Goal: Task Accomplishment & Management: Complete application form

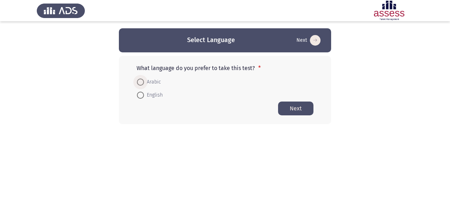
click at [138, 85] on span at bounding box center [140, 82] width 7 height 7
click at [138, 85] on input "Arabic" at bounding box center [140, 82] width 7 height 7
radio input "true"
click at [300, 102] on button "Next" at bounding box center [295, 108] width 35 height 14
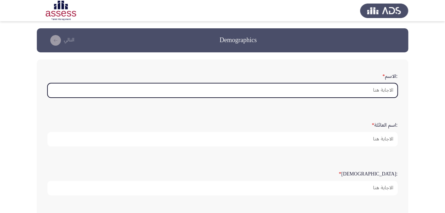
click at [354, 94] on input ":الاسم *" at bounding box center [222, 90] width 350 height 15
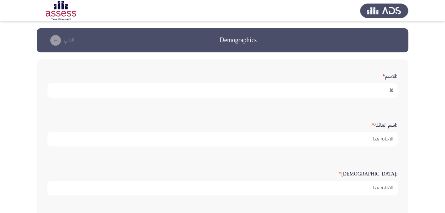
type input "l"
type input "مي"
click at [377, 150] on div ":اسم العائلة *" at bounding box center [222, 132] width 357 height 49
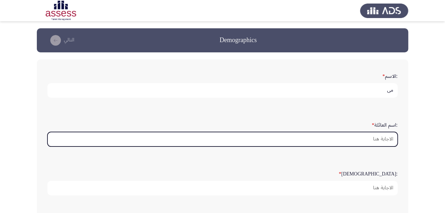
click at [374, 138] on input ":اسم العائلة *" at bounding box center [222, 139] width 350 height 15
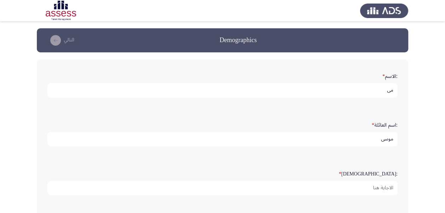
scroll to position [186, 0]
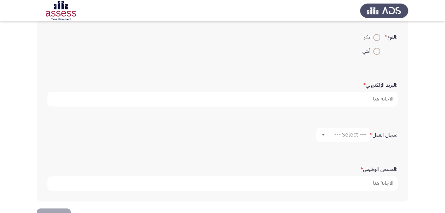
type input "موسي"
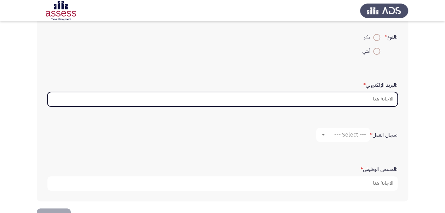
click at [384, 96] on input ":البريد الإلكتروني *" at bounding box center [222, 99] width 350 height 15
type input "[EMAIL_ADDRESS][DOMAIN_NAME]"
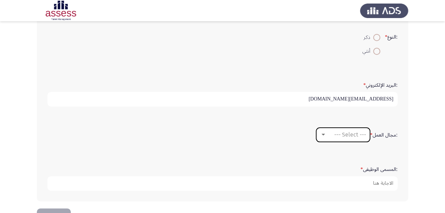
click at [346, 131] on span "--- Select ---" at bounding box center [350, 134] width 32 height 7
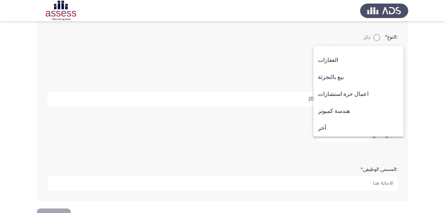
scroll to position [208, 0]
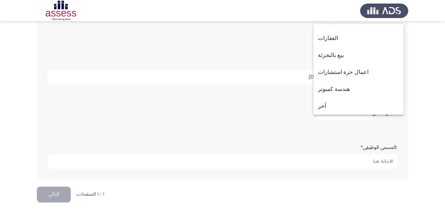
click at [100, 193] on div at bounding box center [222, 106] width 445 height 213
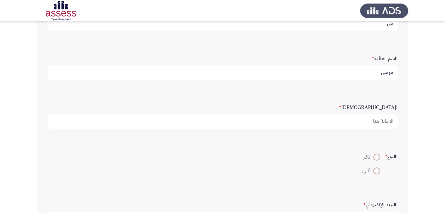
scroll to position [0, 0]
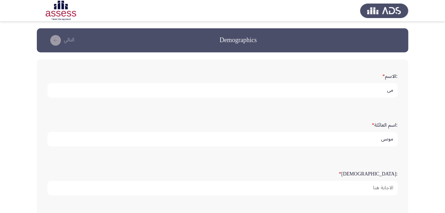
click at [385, 40] on app-previous-next-buttons "Demographics التالي" at bounding box center [222, 40] width 354 height 11
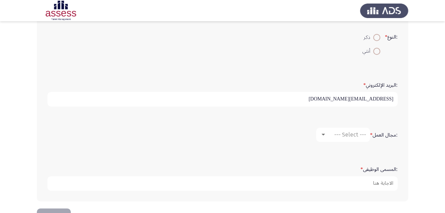
scroll to position [208, 0]
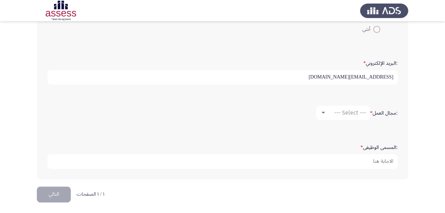
click at [50, 195] on button "التالي" at bounding box center [54, 195] width 34 height 16
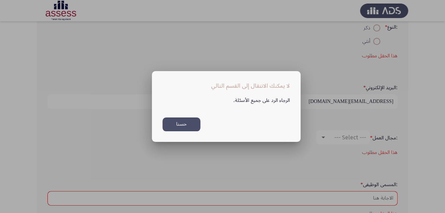
click at [188, 126] on button "حسنا" at bounding box center [182, 125] width 38 height 14
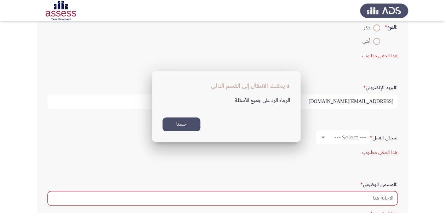
scroll to position [258, 0]
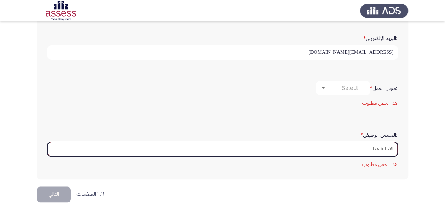
click at [357, 148] on input ":المسمى الوظيفى *" at bounding box center [222, 149] width 350 height 15
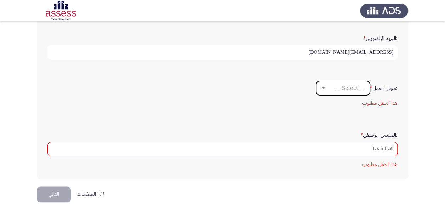
click at [356, 85] on span "--- Select ---" at bounding box center [350, 88] width 32 height 7
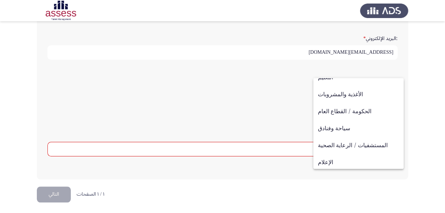
scroll to position [137, 0]
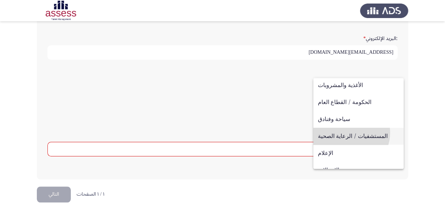
click at [347, 132] on span "المستشفيات / الرعاية الصحية" at bounding box center [358, 136] width 81 height 17
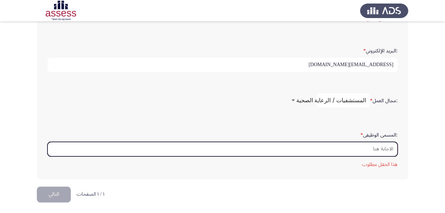
click at [292, 144] on input ":المسمى الوظيفى *" at bounding box center [222, 149] width 350 height 15
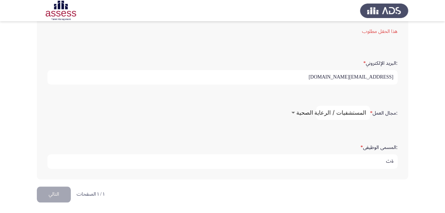
type input "ة"
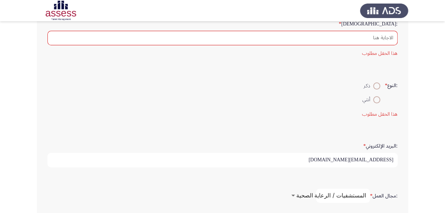
scroll to position [146, 0]
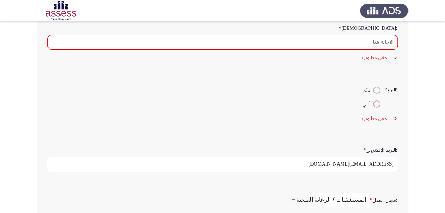
type input "medical representative"
click at [373, 101] on span at bounding box center [376, 104] width 7 height 7
click at [373, 101] on input "أنثي" at bounding box center [376, 104] width 7 height 7
radio input "true"
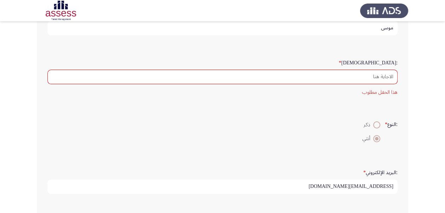
scroll to position [106, 0]
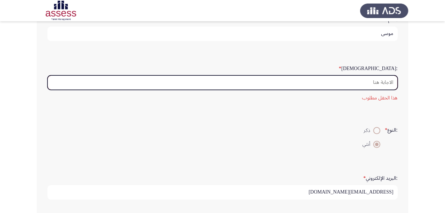
click at [357, 79] on input ":السن *" at bounding box center [222, 82] width 350 height 15
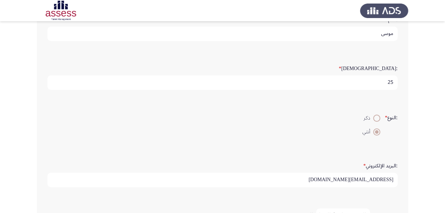
drag, startPoint x: 357, startPoint y: 79, endPoint x: 450, endPoint y: 62, distance: 95.1
click at [445, 62] on html "Demographics التالي :الاسم * مي :اسم العائلة * [PERSON_NAME] :السن * 25 :النوع …" at bounding box center [222, 105] width 445 height 423
type input "25"
click at [444, 67] on app-assessment-container "Demographics التالي :الاسم * مي :اسم العائلة * [PERSON_NAME] :السن * 25 :النوع …" at bounding box center [222, 106] width 445 height 366
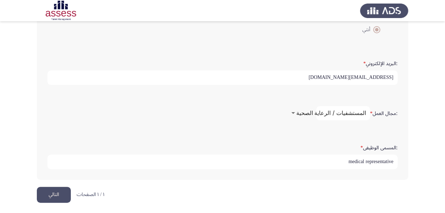
scroll to position [208, 0]
click at [52, 198] on button "التالي" at bounding box center [54, 195] width 34 height 16
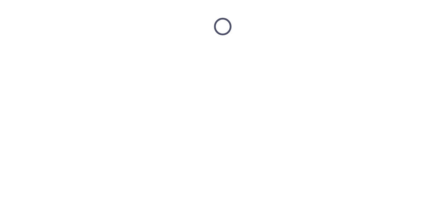
scroll to position [0, 0]
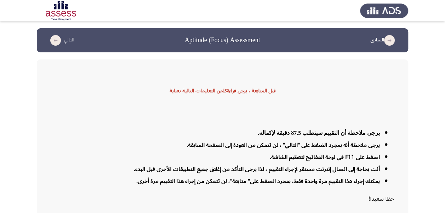
click at [52, 198] on p "حظا سعيدا!" at bounding box center [222, 199] width 343 height 12
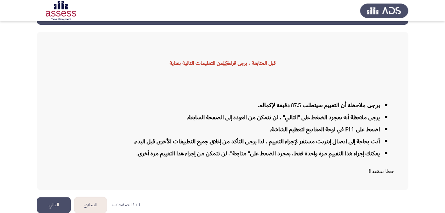
scroll to position [34, 0]
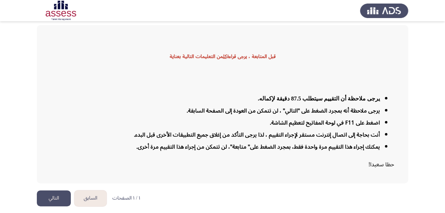
click at [90, 201] on button "السابق" at bounding box center [90, 198] width 32 height 16
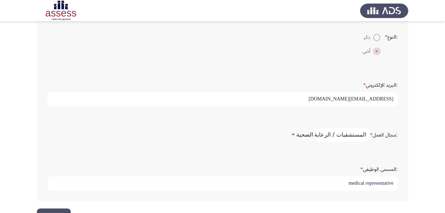
scroll to position [208, 0]
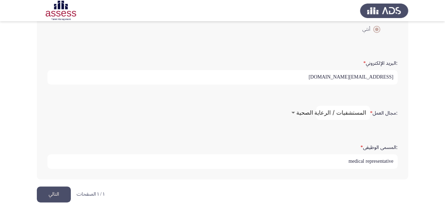
click at [54, 194] on button "التالي" at bounding box center [54, 195] width 34 height 16
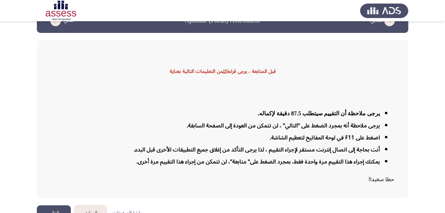
scroll to position [34, 0]
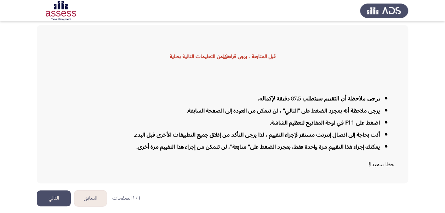
click at [46, 199] on button "التالي" at bounding box center [54, 198] width 34 height 16
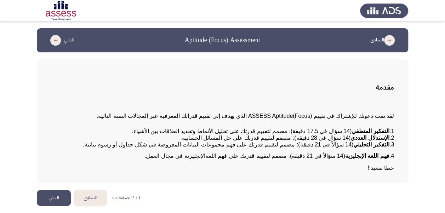
scroll to position [1, 0]
click at [55, 194] on button "التالي" at bounding box center [54, 198] width 34 height 16
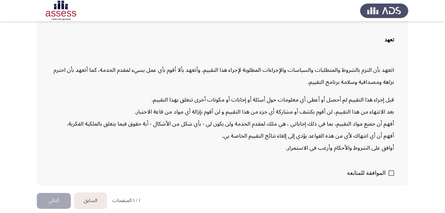
scroll to position [53, 0]
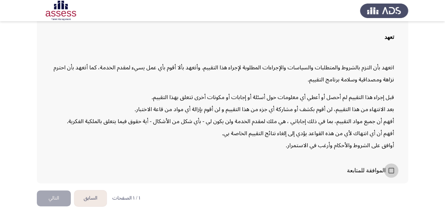
click at [387, 169] on label "الموافقة للمتابعة" at bounding box center [370, 170] width 47 height 8
click at [391, 173] on input "الموافقة للمتابعة" at bounding box center [391, 173] width 0 height 0
checkbox input "true"
click at [52, 195] on button "التالي" at bounding box center [54, 198] width 34 height 16
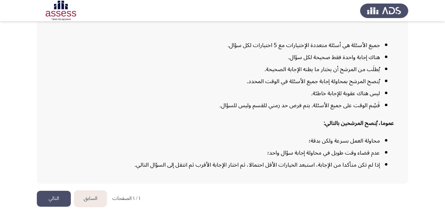
scroll to position [93, 0]
click at [61, 193] on button "التالي" at bounding box center [54, 198] width 34 height 16
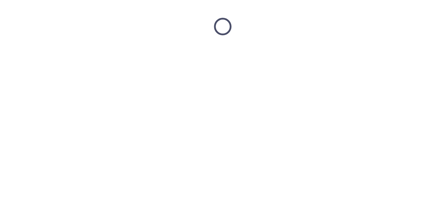
scroll to position [0, 0]
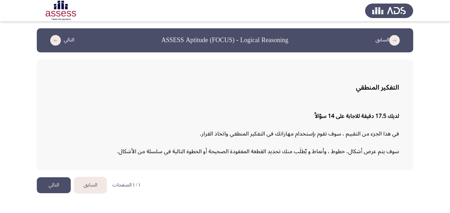
click at [53, 183] on button "التالي" at bounding box center [54, 185] width 34 height 16
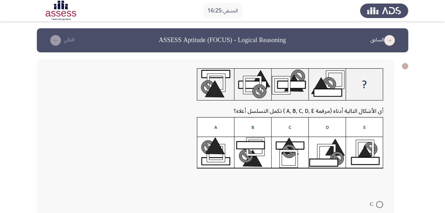
drag, startPoint x: 439, startPoint y: 49, endPoint x: 442, endPoint y: 58, distance: 9.6
click at [442, 58] on app-assessment-container "المتبقي: 16:25 السابق ASSESS Aptitude (FOCUS) - Logical Reasoning التالي أي الأ…" at bounding box center [222, 154] width 445 height 253
click at [214, 152] on img at bounding box center [290, 143] width 187 height 52
click at [219, 131] on img at bounding box center [290, 143] width 187 height 52
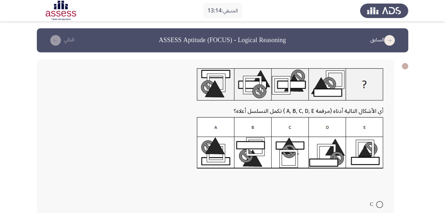
click at [219, 131] on img at bounding box center [290, 143] width 187 height 52
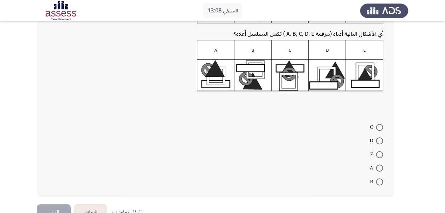
scroll to position [82, 0]
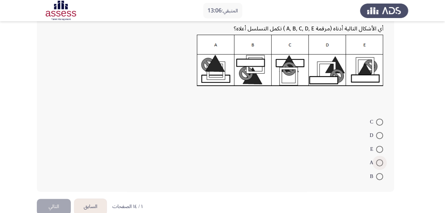
click at [382, 162] on span at bounding box center [379, 162] width 7 height 7
click at [382, 162] on input "A" at bounding box center [379, 162] width 7 height 7
radio input "true"
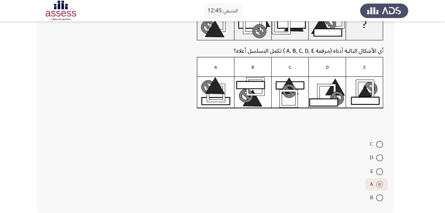
scroll to position [95, 0]
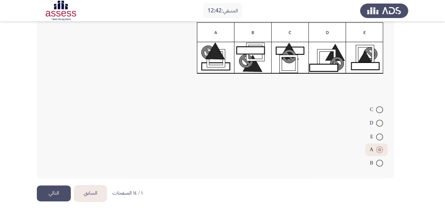
click at [62, 197] on button "التالي" at bounding box center [54, 194] width 34 height 16
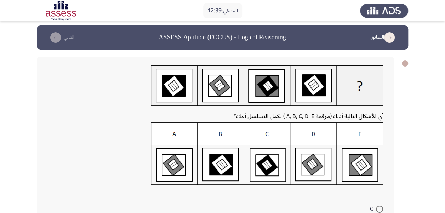
scroll to position [103, 0]
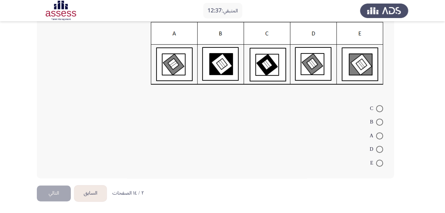
click at [95, 194] on button "السابق" at bounding box center [90, 194] width 32 height 16
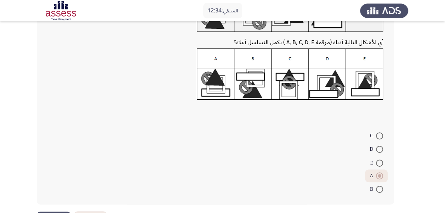
scroll to position [95, 0]
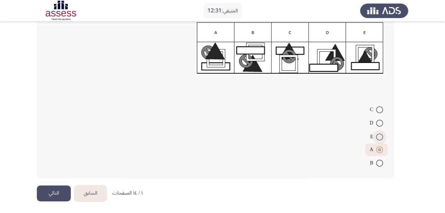
click at [380, 133] on span at bounding box center [379, 136] width 7 height 7
click at [380, 133] on input "E" at bounding box center [379, 136] width 7 height 7
radio input "true"
click at [380, 142] on mat-radio-button "A" at bounding box center [376, 149] width 23 height 14
click at [381, 151] on span at bounding box center [379, 149] width 7 height 7
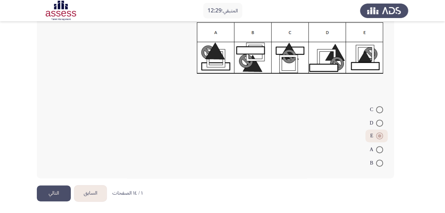
click at [381, 151] on input "A" at bounding box center [379, 149] width 7 height 7
radio input "true"
click at [67, 200] on button "التالي" at bounding box center [54, 194] width 34 height 16
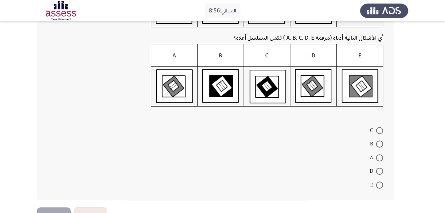
scroll to position [83, 0]
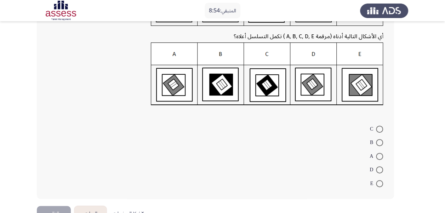
click at [383, 171] on mat-radio-button "D" at bounding box center [376, 170] width 23 height 14
click at [383, 171] on span at bounding box center [379, 169] width 7 height 7
click at [383, 171] on input "D" at bounding box center [379, 169] width 7 height 7
radio input "true"
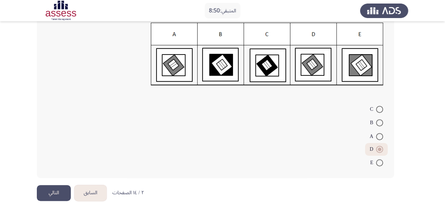
click at [62, 189] on button "التالي" at bounding box center [54, 193] width 34 height 16
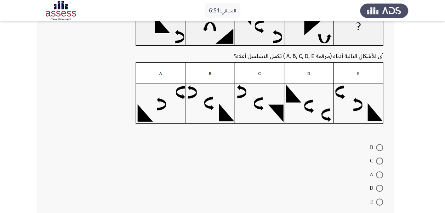
scroll to position [101, 0]
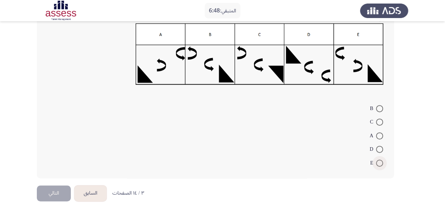
click at [379, 160] on span at bounding box center [379, 163] width 7 height 7
click at [379, 160] on input "E" at bounding box center [379, 163] width 7 height 7
radio input "true"
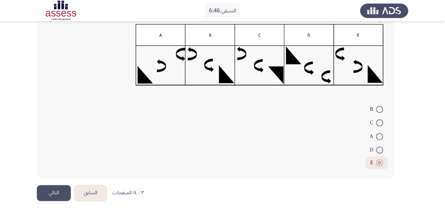
click at [56, 193] on button "التالي" at bounding box center [54, 193] width 34 height 16
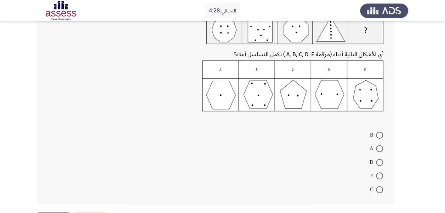
scroll to position [51, 0]
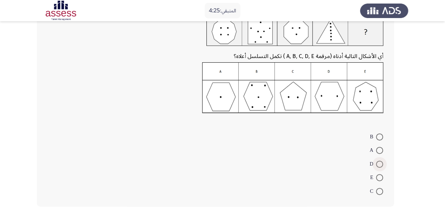
click at [378, 166] on span at bounding box center [379, 164] width 7 height 7
click at [378, 166] on input "D" at bounding box center [379, 164] width 7 height 7
radio input "true"
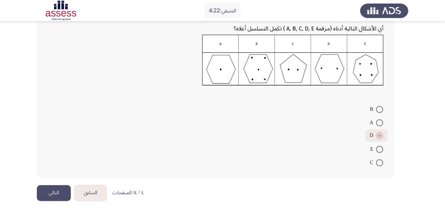
click at [58, 195] on button "التالي" at bounding box center [54, 193] width 34 height 16
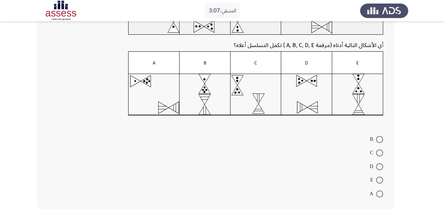
scroll to position [83, 0]
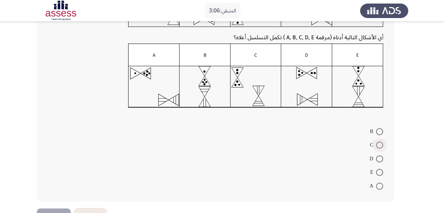
click at [375, 145] on span "C" at bounding box center [373, 145] width 6 height 8
click at [376, 145] on input "C" at bounding box center [379, 145] width 7 height 7
radio input "true"
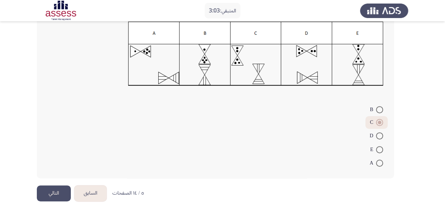
click at [57, 190] on button "التالي" at bounding box center [54, 194] width 34 height 16
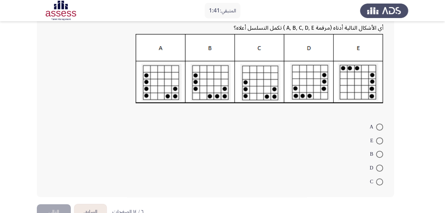
scroll to position [95, 0]
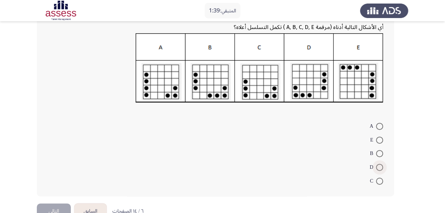
click at [381, 167] on span at bounding box center [379, 167] width 7 height 7
click at [381, 167] on input "D" at bounding box center [379, 167] width 7 height 7
radio input "true"
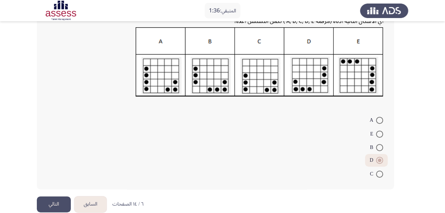
scroll to position [112, 0]
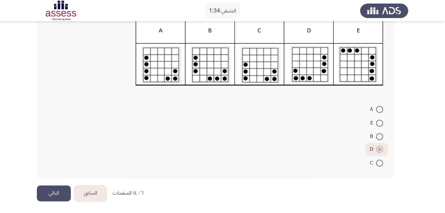
click at [56, 194] on button "التالي" at bounding box center [54, 194] width 34 height 16
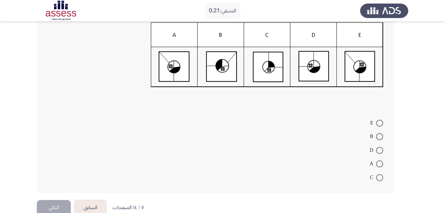
scroll to position [106, 0]
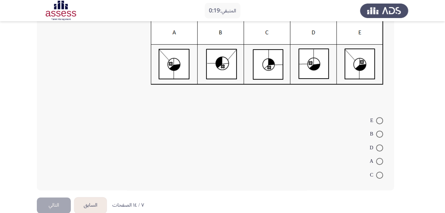
click at [383, 118] on mat-radio-button "E" at bounding box center [376, 120] width 22 height 14
click at [380, 120] on span at bounding box center [379, 120] width 7 height 7
click at [380, 120] on input "E" at bounding box center [379, 120] width 7 height 7
radio input "true"
click at [44, 210] on button "التالي" at bounding box center [54, 205] width 34 height 16
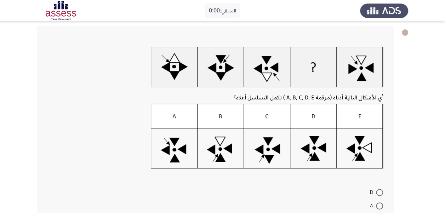
scroll to position [0, 0]
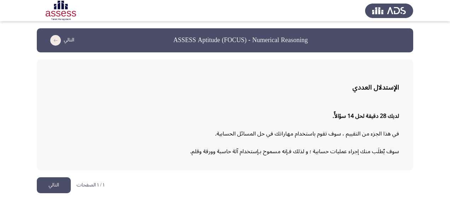
click at [55, 189] on button "التالي" at bounding box center [54, 185] width 34 height 16
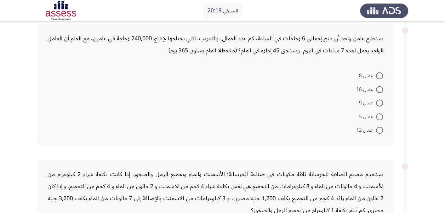
scroll to position [179, 0]
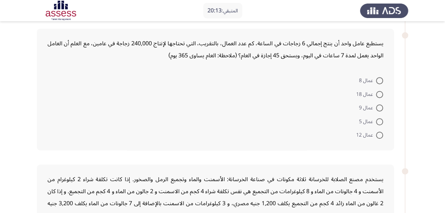
click at [380, 106] on span at bounding box center [379, 107] width 7 height 7
click at [380, 106] on input "عمال 9" at bounding box center [379, 107] width 7 height 7
radio input "true"
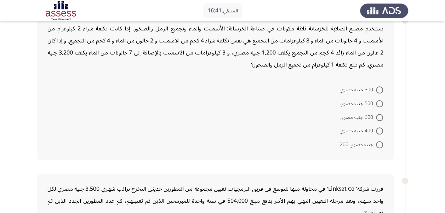
scroll to position [330, 0]
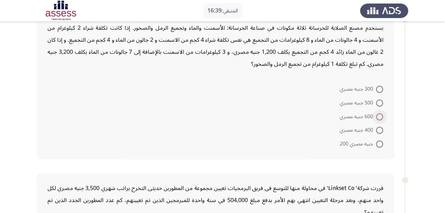
click at [375, 116] on span "600 جنيه مصري" at bounding box center [358, 117] width 36 height 8
click at [376, 116] on input "600 جنيه مصري" at bounding box center [379, 116] width 7 height 7
radio input "true"
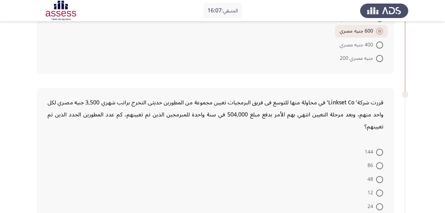
scroll to position [416, 0]
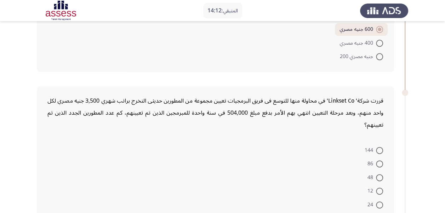
click at [383, 190] on span at bounding box center [379, 191] width 7 height 7
click at [383, 190] on input "12" at bounding box center [379, 191] width 7 height 7
radio input "true"
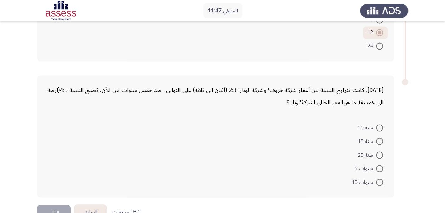
scroll to position [568, 0]
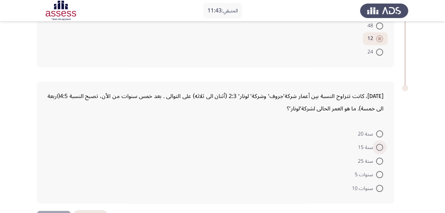
click at [379, 146] on span at bounding box center [379, 147] width 7 height 7
click at [379, 146] on input "سنة 15" at bounding box center [379, 147] width 7 height 7
radio input "true"
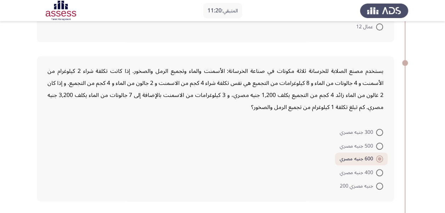
scroll to position [290, 0]
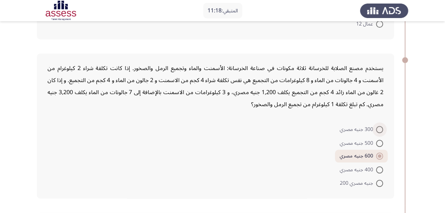
click at [379, 132] on label "300 جنيه مصري" at bounding box center [361, 129] width 43 height 8
click at [379, 132] on input "300 جنيه مصري" at bounding box center [379, 129] width 7 height 7
radio input "true"
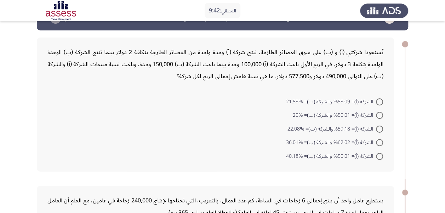
scroll to position [24, 0]
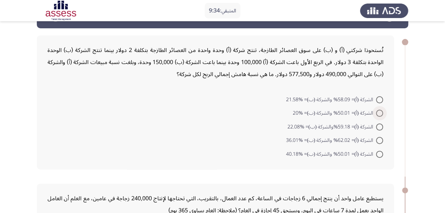
click at [380, 117] on label "الشركة (أ)= 50.01% والشركة (ب)= %20" at bounding box center [338, 113] width 90 height 8
click at [380, 117] on input "الشركة (أ)= 50.01% والشركة (ب)= %20" at bounding box center [379, 113] width 7 height 7
radio input "true"
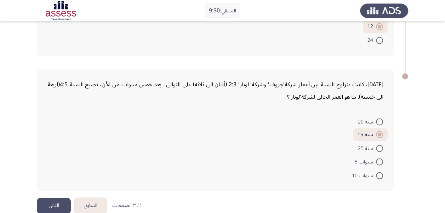
scroll to position [590, 0]
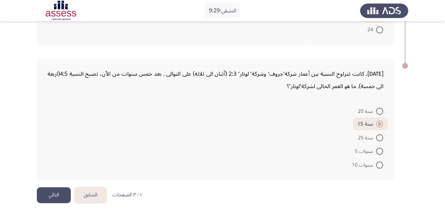
click at [66, 187] on button "التالي" at bounding box center [54, 195] width 34 height 16
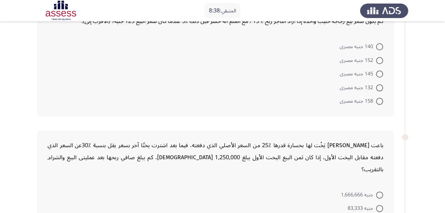
scroll to position [534, 0]
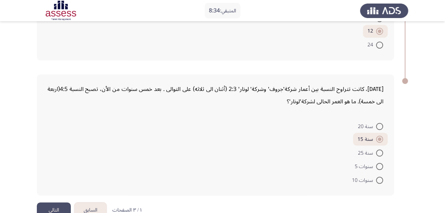
scroll to position [590, 0]
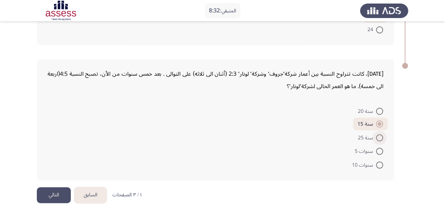
click at [378, 134] on span at bounding box center [379, 137] width 7 height 7
click at [378, 134] on input "سنة 25" at bounding box center [379, 137] width 7 height 7
radio input "true"
click at [66, 190] on button "التالي" at bounding box center [54, 195] width 34 height 16
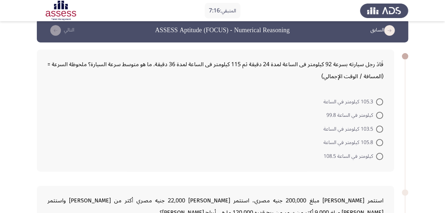
scroll to position [0, 0]
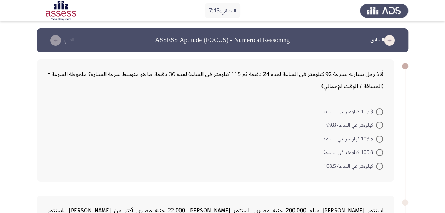
drag, startPoint x: 386, startPoint y: 111, endPoint x: 381, endPoint y: 111, distance: 5.0
click at [381, 111] on mat-radio-button "105.3 كيلومتر في الساعة" at bounding box center [353, 111] width 69 height 14
click at [381, 111] on span at bounding box center [379, 111] width 7 height 7
click at [381, 111] on input "105.3 كيلومتر في الساعة" at bounding box center [379, 111] width 7 height 7
radio input "true"
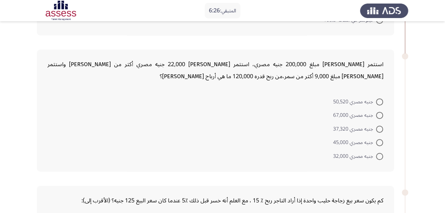
scroll to position [150, 0]
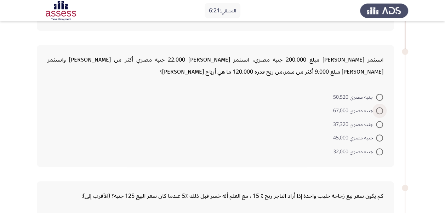
click at [381, 109] on span at bounding box center [379, 110] width 7 height 7
click at [381, 109] on input "جنيه مصري 67,000" at bounding box center [379, 110] width 7 height 7
radio input "true"
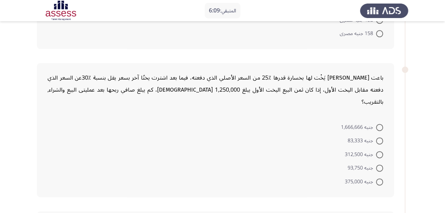
scroll to position [390, 0]
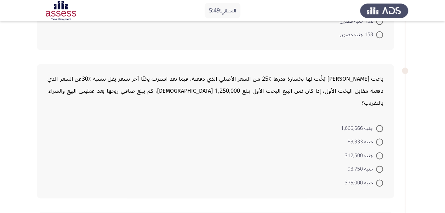
drag, startPoint x: 444, startPoint y: 130, endPoint x: 448, endPoint y: 114, distance: 16.1
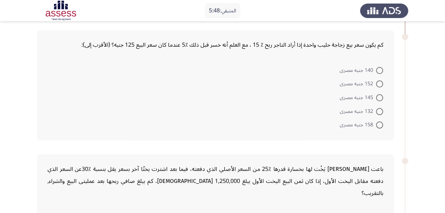
scroll to position [298, 0]
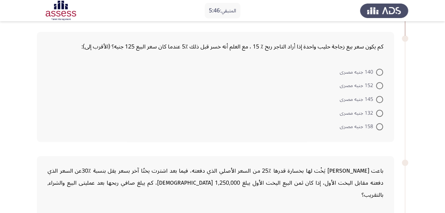
click at [383, 85] on mat-radio-button "152 جنيه مصرى" at bounding box center [361, 86] width 52 height 14
click at [380, 85] on span at bounding box center [379, 85] width 7 height 7
click at [380, 85] on input "152 جنيه مصرى" at bounding box center [379, 85] width 7 height 7
radio input "true"
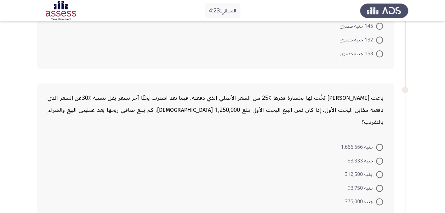
scroll to position [371, 0]
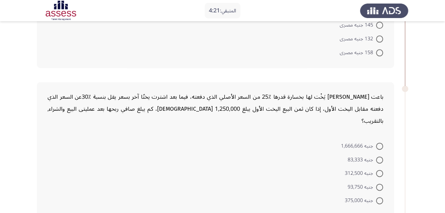
click at [383, 166] on mat-radio-button "جنيه 312,500" at bounding box center [363, 173] width 47 height 14
click at [380, 170] on span at bounding box center [379, 173] width 7 height 7
click at [380, 170] on input "جنيه 312,500" at bounding box center [379, 173] width 7 height 7
radio input "true"
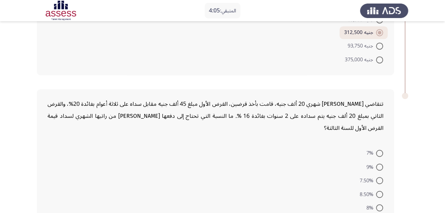
scroll to position [530, 0]
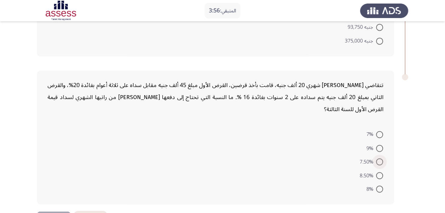
click at [378, 158] on label "7.50%" at bounding box center [371, 162] width 24 height 8
click at [378, 158] on input "7.50%" at bounding box center [379, 161] width 7 height 7
radio input "true"
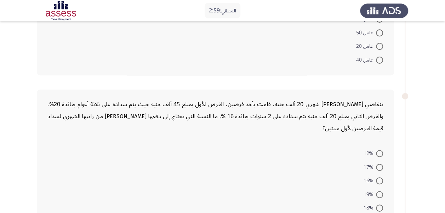
scroll to position [76, 0]
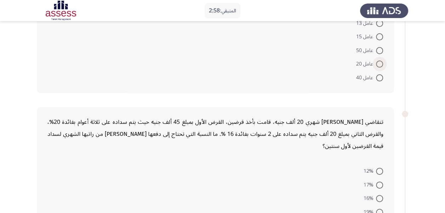
click at [376, 62] on span at bounding box center [379, 64] width 7 height 7
click at [376, 62] on input "عامل 20" at bounding box center [379, 64] width 7 height 7
radio input "true"
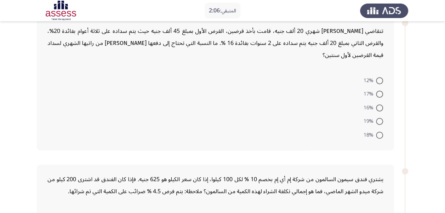
scroll to position [158, 0]
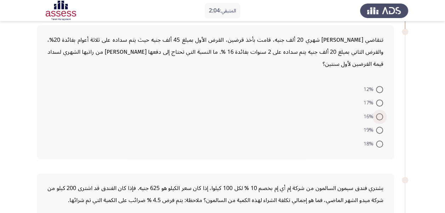
click at [381, 119] on span at bounding box center [379, 116] width 7 height 7
click at [381, 119] on input "16%" at bounding box center [379, 116] width 7 height 7
radio input "true"
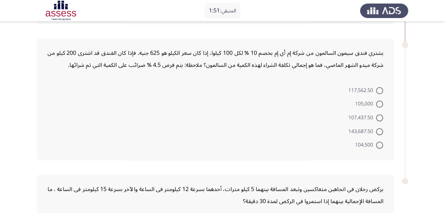
scroll to position [278, 0]
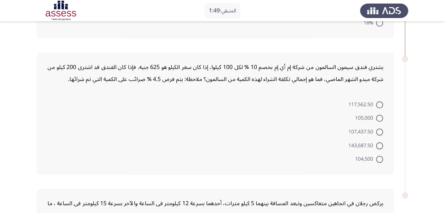
click at [379, 99] on mat-radio-button "117,562.50" at bounding box center [366, 104] width 44 height 14
click at [379, 101] on span at bounding box center [379, 104] width 7 height 7
click at [379, 101] on input "117,562.50" at bounding box center [379, 104] width 7 height 7
radio input "true"
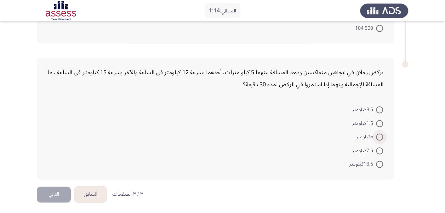
click at [379, 137] on span at bounding box center [379, 136] width 7 height 7
click at [379, 137] on input "6كيلومتر" at bounding box center [379, 136] width 7 height 7
radio input "true"
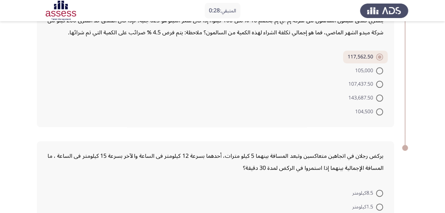
scroll to position [407, 0]
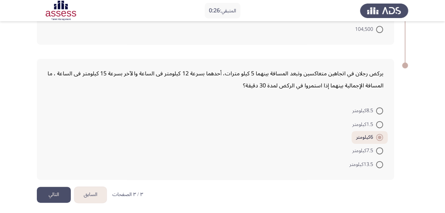
click at [56, 188] on button "التالي" at bounding box center [54, 195] width 34 height 16
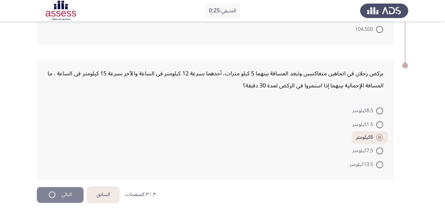
scroll to position [0, 0]
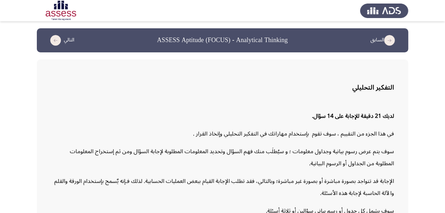
click at [56, 188] on p "الإجابة قد تتواجد بصورة مباشرة أو بصورة غير مباشرة؛ وبالتالي، فقد تطلب الإجابة …" at bounding box center [222, 187] width 343 height 24
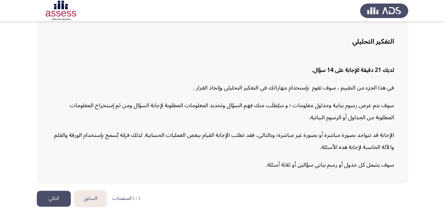
scroll to position [47, 0]
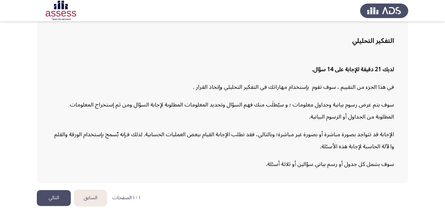
click at [66, 201] on button "التالي" at bounding box center [54, 198] width 34 height 16
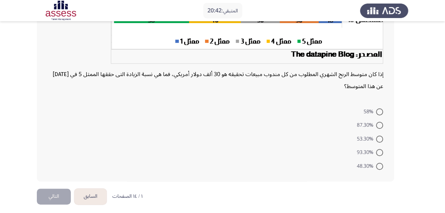
scroll to position [173, 0]
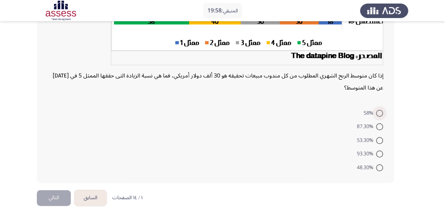
click at [381, 115] on span at bounding box center [379, 113] width 7 height 7
click at [381, 115] on input "58%" at bounding box center [379, 113] width 7 height 7
radio input "true"
click at [53, 199] on button "التالي" at bounding box center [54, 197] width 34 height 16
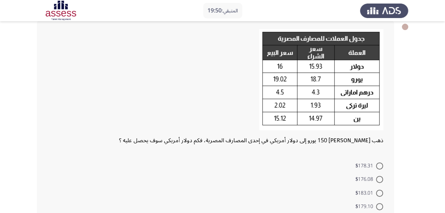
scroll to position [41, 0]
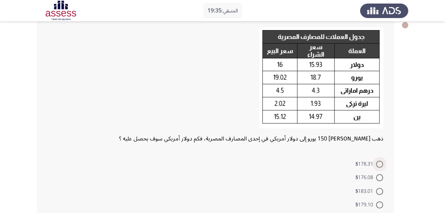
click at [378, 166] on span at bounding box center [379, 164] width 7 height 7
click at [378, 166] on input "$178.31" at bounding box center [379, 164] width 7 height 7
radio input "true"
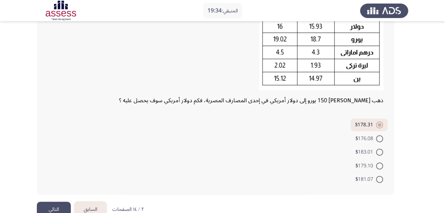
scroll to position [96, 0]
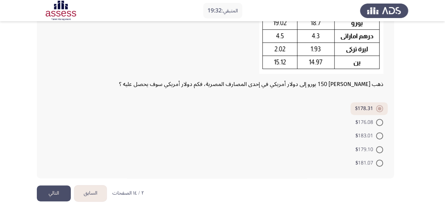
click at [57, 186] on button "التالي" at bounding box center [54, 194] width 34 height 16
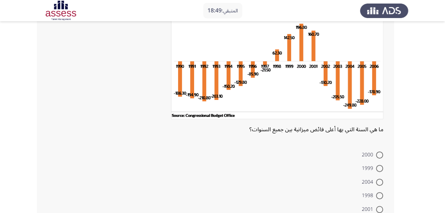
scroll to position [103, 0]
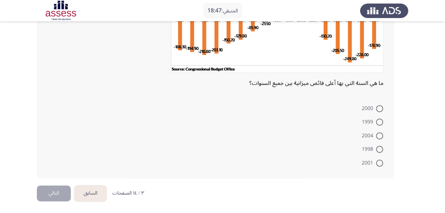
click at [98, 190] on button "السابق" at bounding box center [90, 194] width 32 height 16
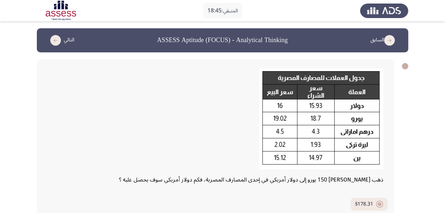
scroll to position [96, 0]
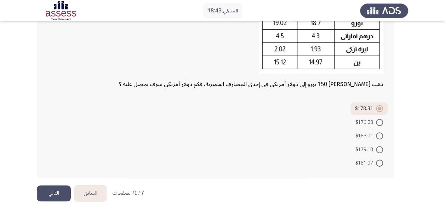
click at [99, 187] on button "السابق" at bounding box center [90, 194] width 32 height 16
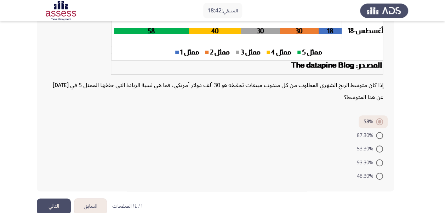
scroll to position [177, 0]
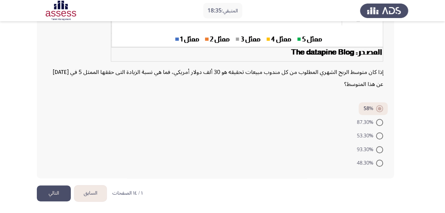
click at [60, 187] on button "التالي" at bounding box center [54, 194] width 34 height 16
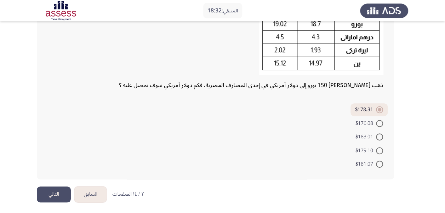
scroll to position [94, 0]
click at [89, 202] on button "السابق" at bounding box center [90, 195] width 32 height 16
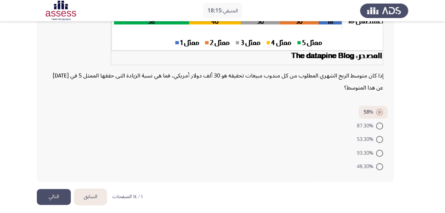
scroll to position [177, 0]
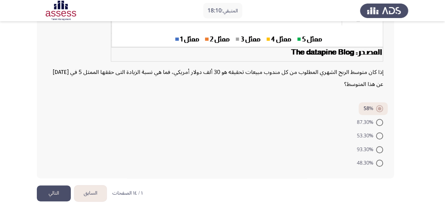
click at [55, 196] on button "التالي" at bounding box center [54, 194] width 34 height 16
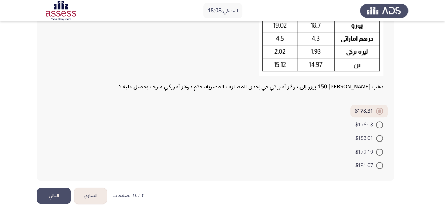
scroll to position [96, 0]
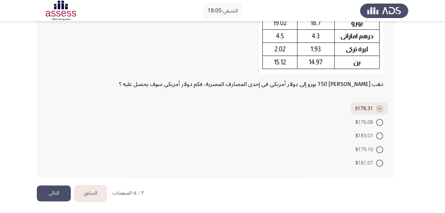
click at [61, 194] on button "التالي" at bounding box center [54, 194] width 34 height 16
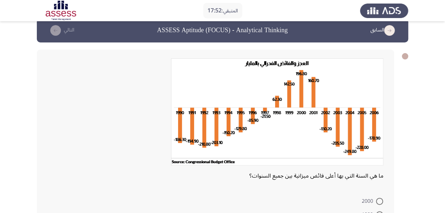
scroll to position [103, 0]
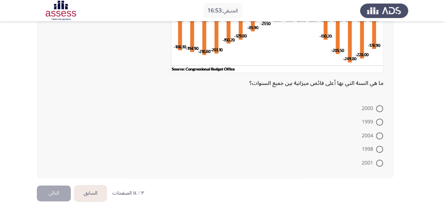
click at [93, 193] on button "السابق" at bounding box center [90, 194] width 32 height 16
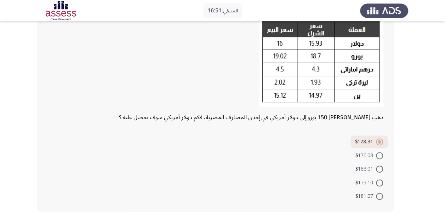
scroll to position [96, 0]
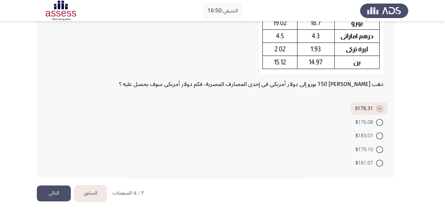
click at [88, 191] on button "السابق" at bounding box center [90, 194] width 32 height 16
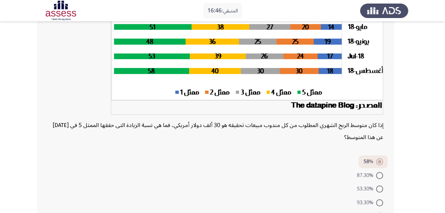
scroll to position [177, 0]
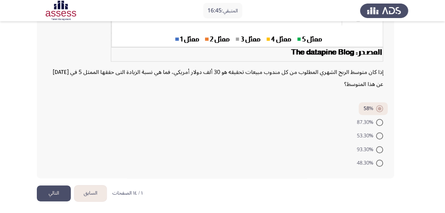
click at [383, 146] on span at bounding box center [379, 149] width 7 height 7
click at [383, 146] on input "93.30%" at bounding box center [379, 149] width 7 height 7
radio input "true"
click at [55, 191] on button "التالي" at bounding box center [54, 194] width 34 height 16
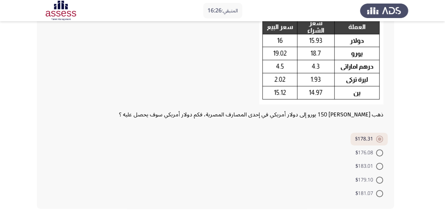
scroll to position [80, 0]
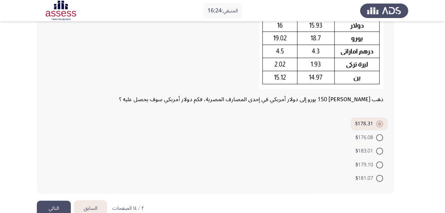
click at [54, 210] on button "التالي" at bounding box center [54, 209] width 34 height 16
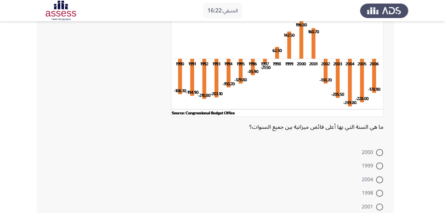
scroll to position [103, 0]
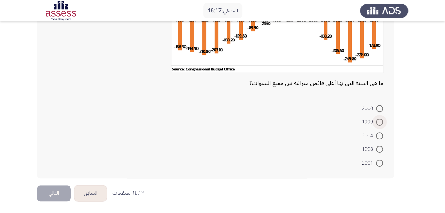
click at [378, 119] on span at bounding box center [379, 122] width 7 height 7
click at [378, 119] on input "1999" at bounding box center [379, 122] width 7 height 7
radio input "true"
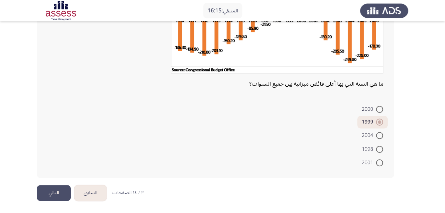
click at [48, 189] on button "التالي" at bounding box center [54, 193] width 34 height 16
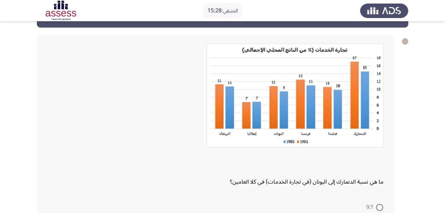
scroll to position [124, 0]
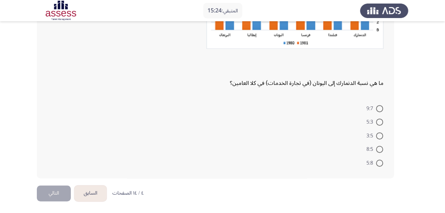
click at [100, 193] on button "السابق" at bounding box center [90, 194] width 32 height 16
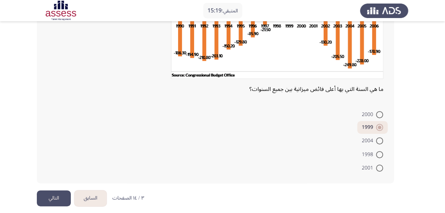
scroll to position [93, 0]
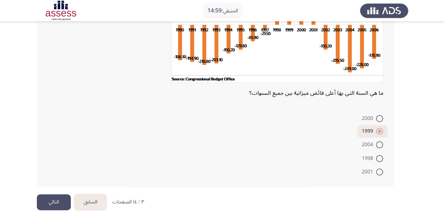
click at [57, 199] on button "التالي" at bounding box center [54, 202] width 34 height 16
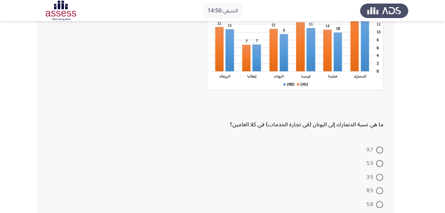
scroll to position [124, 0]
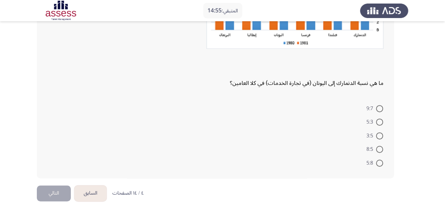
click at [379, 153] on mat-radio-button "8:5" at bounding box center [375, 149] width 26 height 14
click at [379, 152] on mat-radio-button "8:5" at bounding box center [375, 149] width 26 height 14
click at [379, 152] on span at bounding box center [379, 149] width 7 height 7
click at [379, 152] on input "8:5" at bounding box center [379, 149] width 7 height 7
radio input "true"
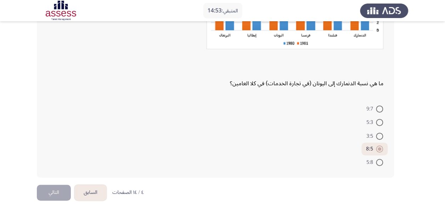
scroll to position [123, 0]
click at [89, 191] on button "السابق" at bounding box center [90, 194] width 32 height 16
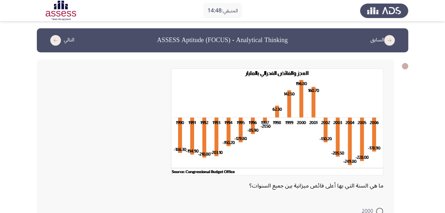
scroll to position [102, 0]
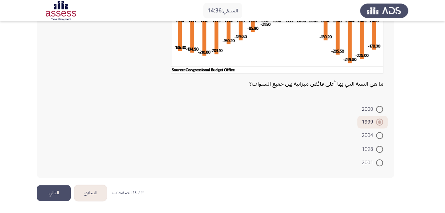
click at [52, 196] on button "التالي" at bounding box center [54, 193] width 34 height 16
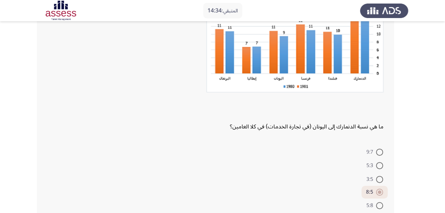
scroll to position [123, 0]
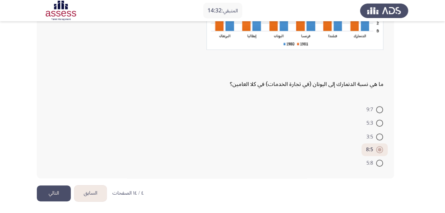
click at [101, 193] on button "السابق" at bounding box center [90, 194] width 32 height 16
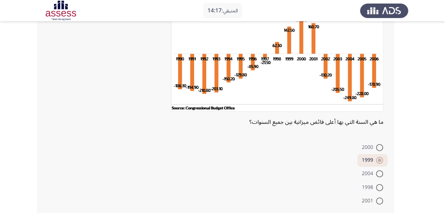
scroll to position [102, 0]
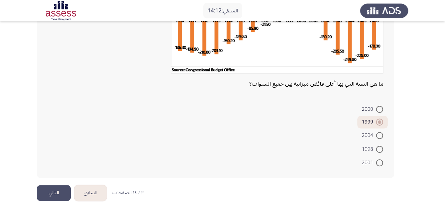
click at [62, 193] on button "التالي" at bounding box center [54, 193] width 34 height 16
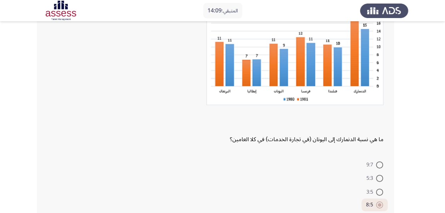
scroll to position [123, 0]
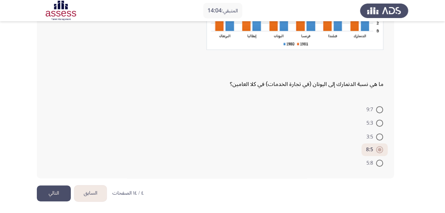
click at [102, 193] on button "السابق" at bounding box center [90, 194] width 32 height 16
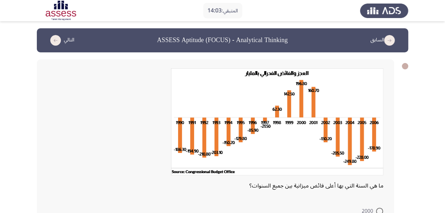
scroll to position [102, 0]
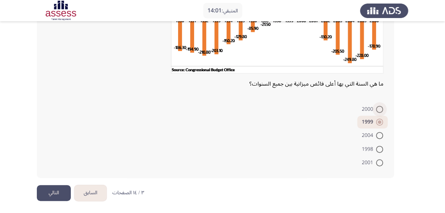
click at [370, 108] on span "2000" at bounding box center [369, 109] width 14 height 8
click at [376, 108] on input "2000" at bounding box center [379, 109] width 7 height 7
radio input "true"
click at [60, 192] on button "التالي" at bounding box center [54, 193] width 34 height 16
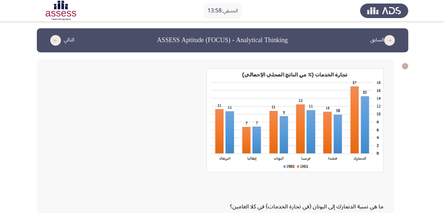
scroll to position [123, 0]
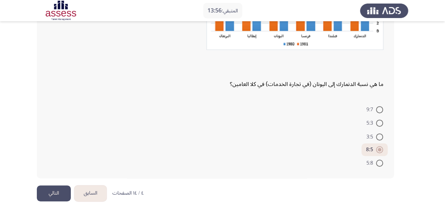
click at [55, 193] on button "التالي" at bounding box center [54, 194] width 34 height 16
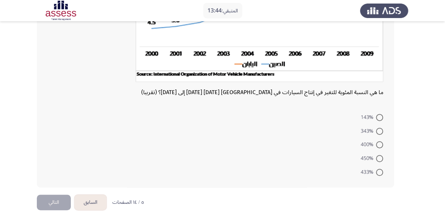
scroll to position [139, 0]
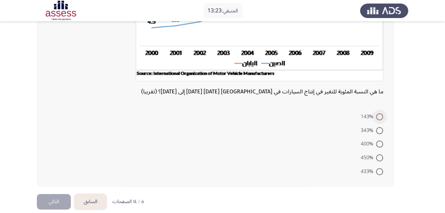
click at [382, 116] on span at bounding box center [379, 116] width 7 height 7
click at [382, 116] on input "143%" at bounding box center [379, 116] width 7 height 7
radio input "true"
click at [60, 195] on button "التالي" at bounding box center [54, 201] width 34 height 16
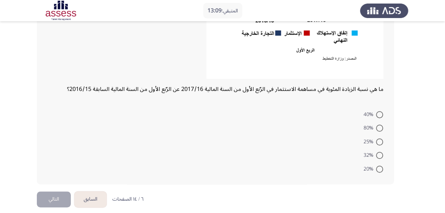
scroll to position [170, 0]
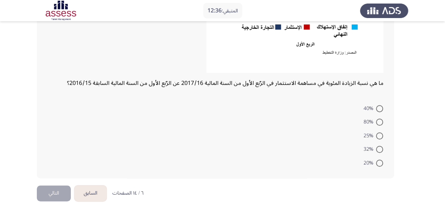
click at [97, 187] on button "السابق" at bounding box center [90, 194] width 32 height 16
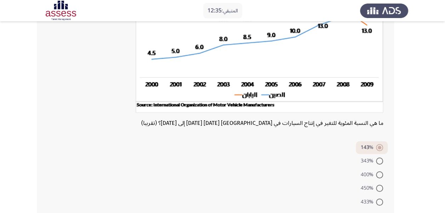
scroll to position [147, 0]
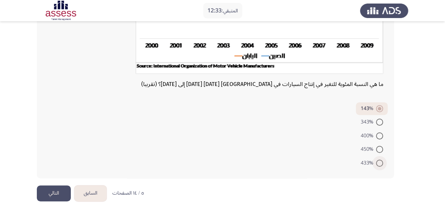
click at [378, 163] on span at bounding box center [379, 163] width 7 height 7
click at [378, 163] on input "433%" at bounding box center [379, 163] width 7 height 7
radio input "true"
click at [54, 195] on button "التالي" at bounding box center [54, 194] width 34 height 16
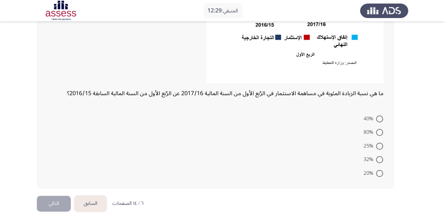
scroll to position [170, 0]
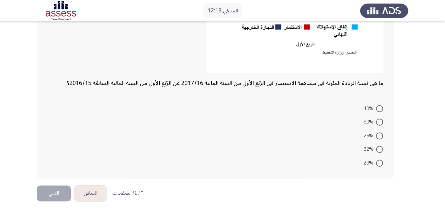
click at [103, 186] on button "السابق" at bounding box center [90, 194] width 32 height 16
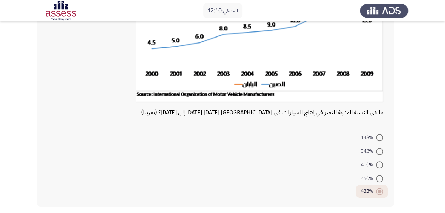
scroll to position [147, 0]
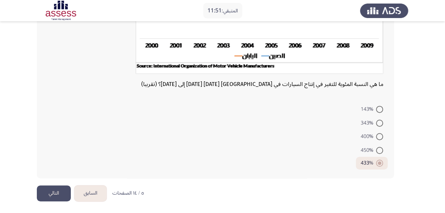
click at [54, 189] on button "التالي" at bounding box center [54, 194] width 34 height 16
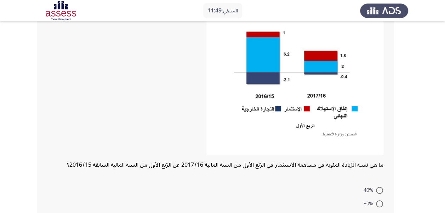
scroll to position [170, 0]
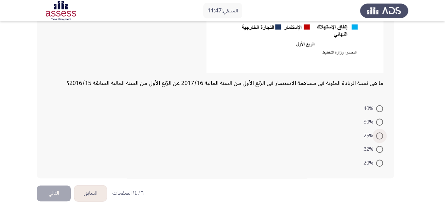
click at [379, 135] on span at bounding box center [379, 135] width 7 height 7
click at [379, 135] on input "25%" at bounding box center [379, 135] width 7 height 7
radio input "true"
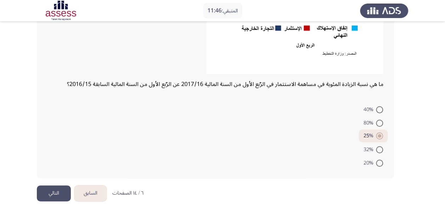
click at [51, 190] on button "التالي" at bounding box center [54, 194] width 34 height 16
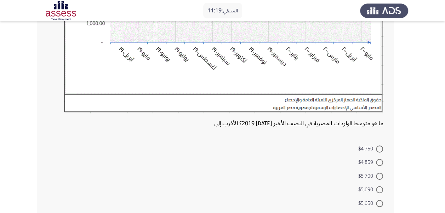
scroll to position [246, 0]
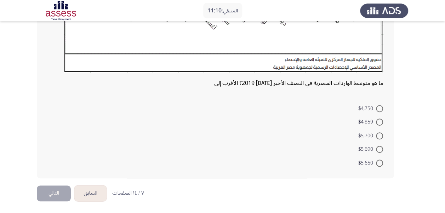
click at [380, 101] on mat-radio-group "$4,750 $4,859 $5,700 $5,690 $5,650" at bounding box center [217, 101] width 340 height 0
click at [380, 127] on mat-radio-button "$4,859" at bounding box center [371, 122] width 34 height 14
click at [380, 121] on span at bounding box center [379, 122] width 7 height 7
click at [380, 121] on input "$4,859" at bounding box center [379, 122] width 7 height 7
radio input "true"
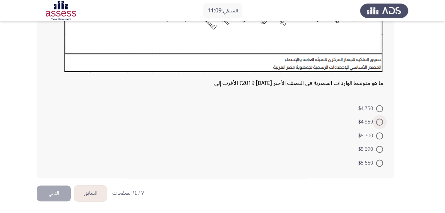
scroll to position [246, 0]
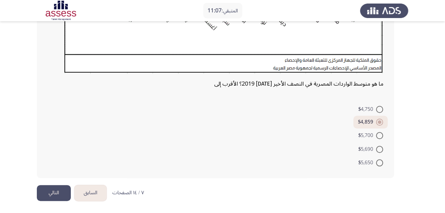
click at [59, 197] on button "التالي" at bounding box center [54, 193] width 34 height 16
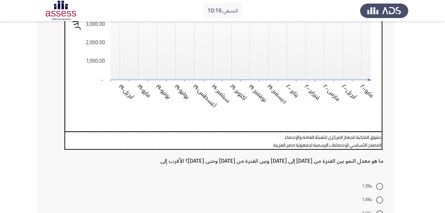
scroll to position [246, 0]
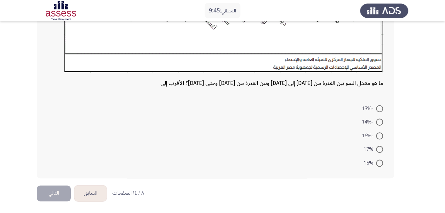
click at [97, 196] on button "السابق" at bounding box center [90, 194] width 32 height 16
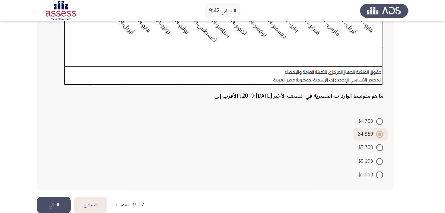
scroll to position [234, 0]
click at [377, 176] on span at bounding box center [379, 174] width 7 height 7
click at [377, 176] on input "$5,650" at bounding box center [379, 174] width 7 height 7
radio input "true"
click at [55, 199] on button "التالي" at bounding box center [54, 205] width 34 height 16
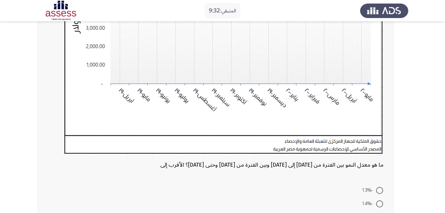
scroll to position [246, 0]
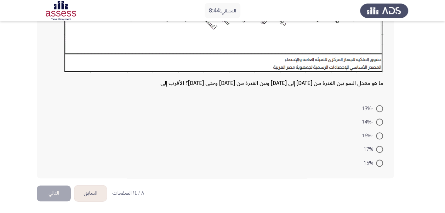
click at [95, 192] on button "السابق" at bounding box center [90, 194] width 32 height 16
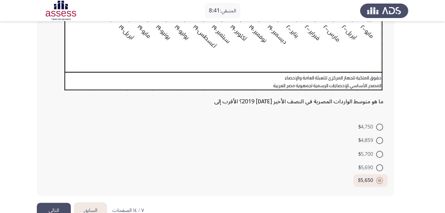
scroll to position [246, 0]
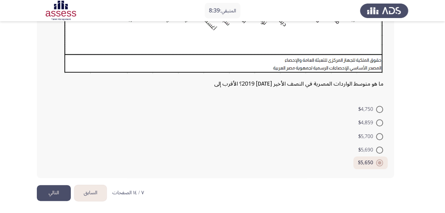
click at [55, 194] on button "التالي" at bounding box center [54, 193] width 34 height 16
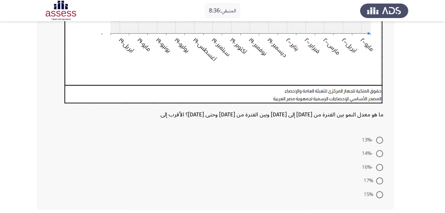
scroll to position [246, 0]
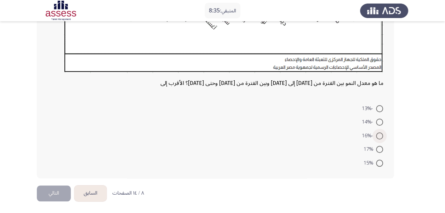
click at [377, 133] on span at bounding box center [379, 135] width 7 height 7
click at [377, 133] on input "-16%" at bounding box center [379, 135] width 7 height 7
radio input "true"
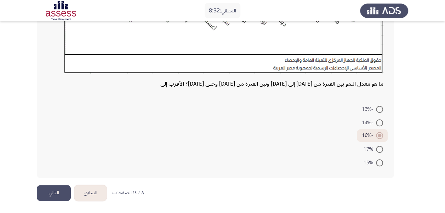
click at [49, 193] on button "التالي" at bounding box center [54, 193] width 34 height 16
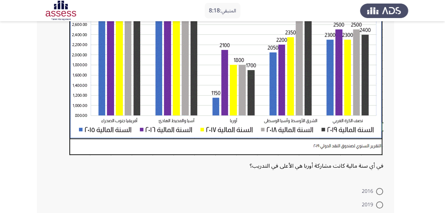
scroll to position [241, 0]
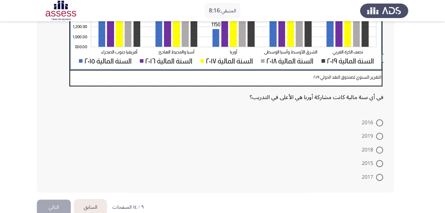
click at [379, 135] on span at bounding box center [379, 136] width 7 height 7
click at [379, 135] on input "2019" at bounding box center [379, 136] width 7 height 7
radio input "true"
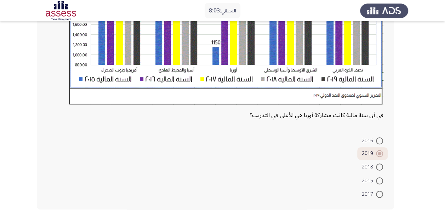
scroll to position [254, 0]
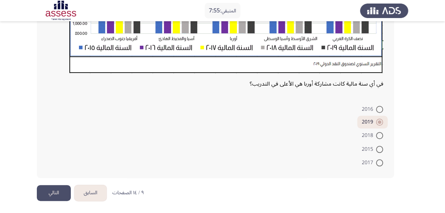
click at [51, 196] on button "التالي" at bounding box center [54, 193] width 34 height 16
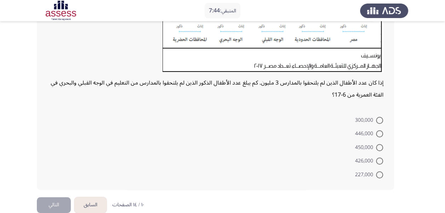
scroll to position [190, 0]
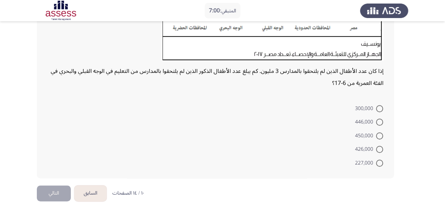
click at [89, 194] on button "السابق" at bounding box center [90, 194] width 32 height 16
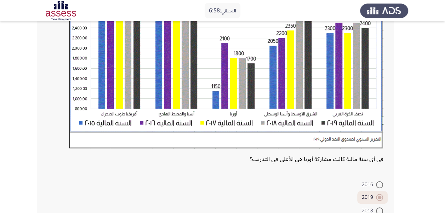
scroll to position [254, 0]
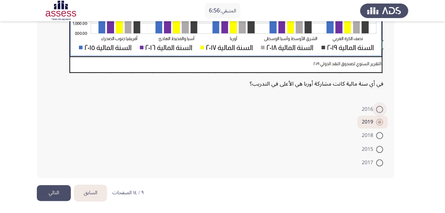
click at [380, 108] on span at bounding box center [379, 109] width 7 height 7
click at [380, 108] on input "2016" at bounding box center [379, 109] width 7 height 7
radio input "true"
click at [61, 189] on button "التالي" at bounding box center [54, 193] width 34 height 16
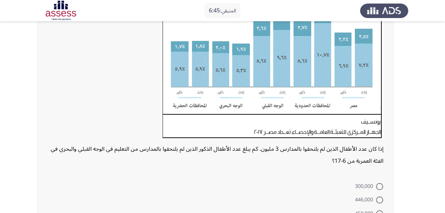
scroll to position [190, 0]
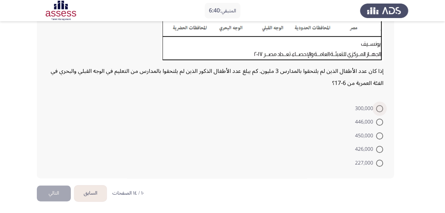
click at [378, 109] on span at bounding box center [379, 108] width 7 height 7
click at [378, 109] on input "300,000" at bounding box center [379, 108] width 7 height 7
radio input "true"
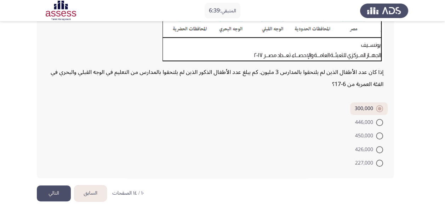
click at [41, 186] on button "التالي" at bounding box center [54, 194] width 34 height 16
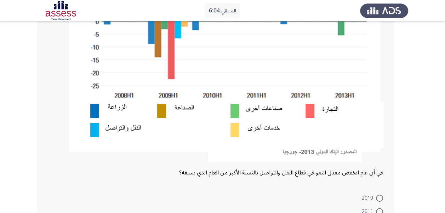
scroll to position [257, 0]
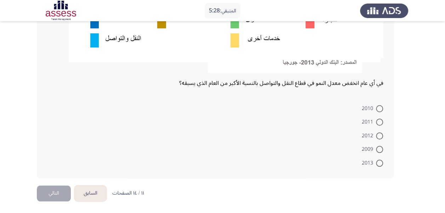
click at [93, 189] on button "السابق" at bounding box center [90, 194] width 32 height 16
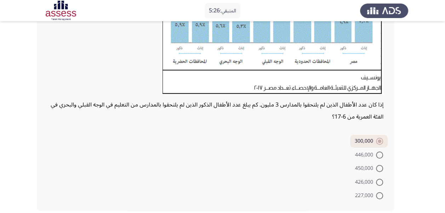
scroll to position [189, 0]
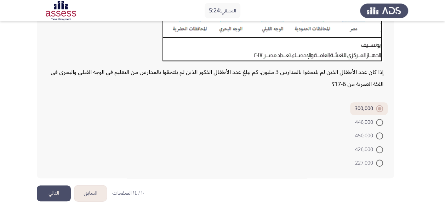
click at [59, 192] on button "التالي" at bounding box center [54, 194] width 34 height 16
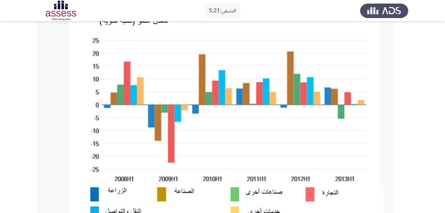
scroll to position [257, 0]
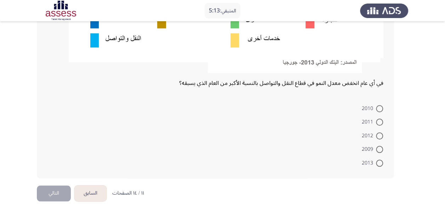
click at [138, 154] on form "2010 2011 2012 2009 2013" at bounding box center [215, 135] width 336 height 68
click at [380, 150] on span at bounding box center [379, 149] width 7 height 7
click at [380, 150] on input "2009" at bounding box center [379, 149] width 7 height 7
radio input "true"
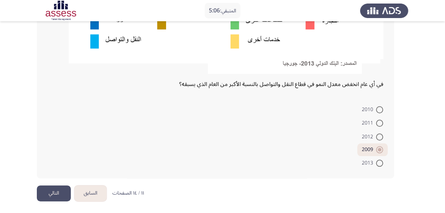
click at [57, 194] on button "التالي" at bounding box center [54, 194] width 34 height 16
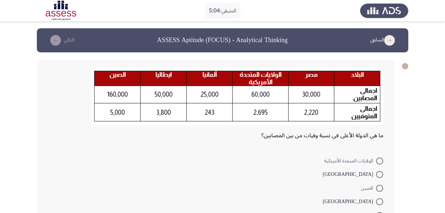
drag, startPoint x: 445, startPoint y: 44, endPoint x: 448, endPoint y: 74, distance: 29.5
click at [445, 74] on html "المتبقي: 5:04 السابق ASSESS Aptitude (FOCUS) - Analytical Thinking التالي ما هي…" at bounding box center [222, 133] width 445 height 266
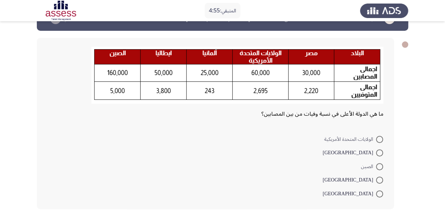
scroll to position [52, 0]
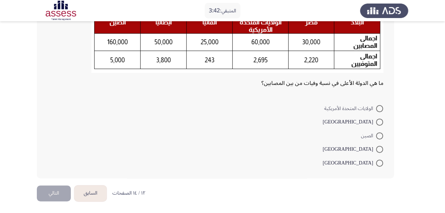
click at [381, 118] on label "[GEOGRAPHIC_DATA]" at bounding box center [353, 122] width 61 height 8
click at [381, 119] on input "[GEOGRAPHIC_DATA]" at bounding box center [379, 122] width 7 height 7
radio input "true"
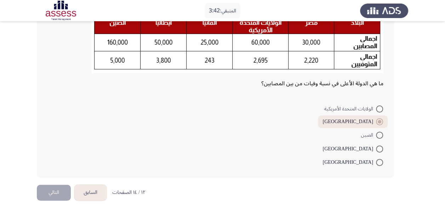
scroll to position [52, 0]
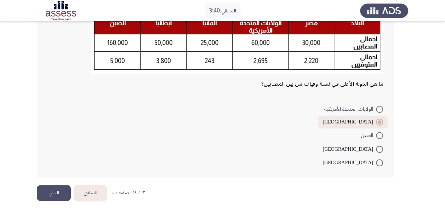
click at [56, 192] on button "التالي" at bounding box center [54, 193] width 34 height 16
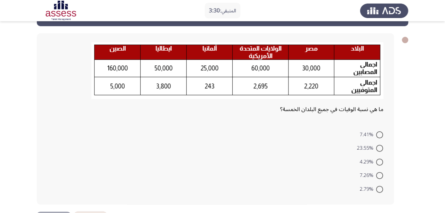
scroll to position [52, 0]
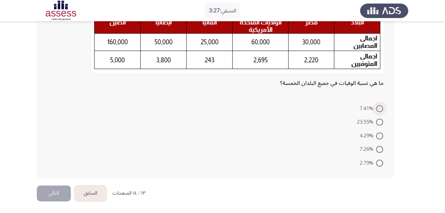
click at [380, 110] on span at bounding box center [379, 108] width 7 height 7
click at [380, 110] on input "7.41%" at bounding box center [379, 108] width 7 height 7
radio input "true"
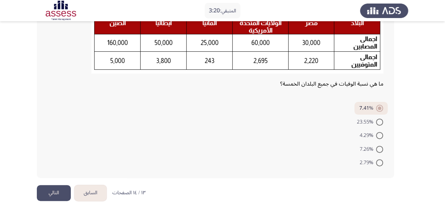
click at [56, 191] on button "التالي" at bounding box center [54, 193] width 34 height 16
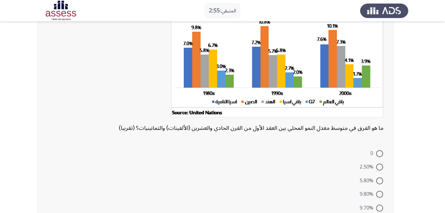
scroll to position [107, 0]
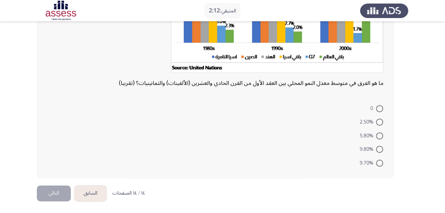
click at [95, 192] on button "السابق" at bounding box center [90, 194] width 32 height 16
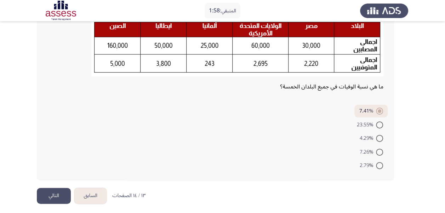
scroll to position [52, 0]
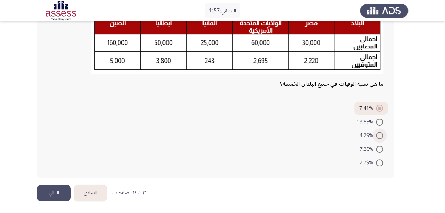
click at [380, 136] on span at bounding box center [379, 135] width 7 height 7
click at [380, 136] on input "4.29%" at bounding box center [379, 135] width 7 height 7
radio input "true"
click at [63, 189] on button "التالي" at bounding box center [54, 193] width 34 height 16
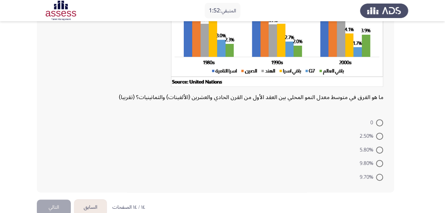
scroll to position [107, 0]
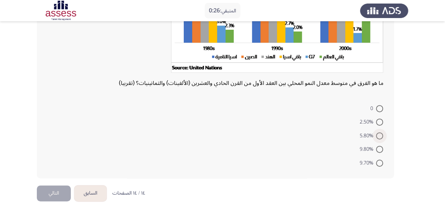
click at [374, 133] on span "5.80%" at bounding box center [367, 136] width 17 height 8
click at [376, 133] on input "5.80%" at bounding box center [379, 135] width 7 height 7
radio input "true"
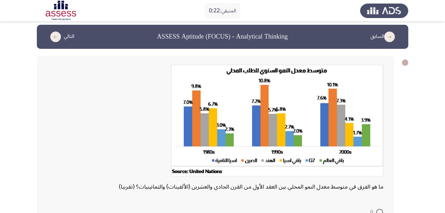
scroll to position [106, 0]
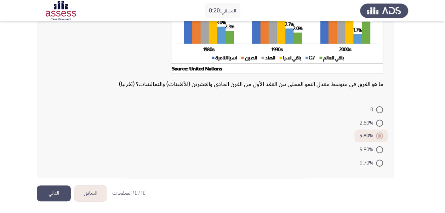
click at [46, 193] on button "التالي" at bounding box center [54, 194] width 34 height 16
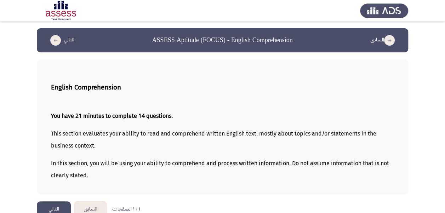
scroll to position [11, 0]
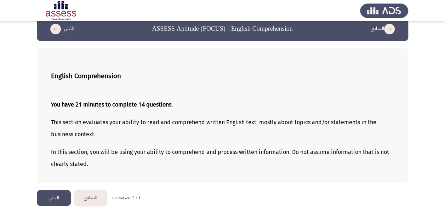
click at [57, 202] on button "التالي" at bounding box center [54, 198] width 34 height 16
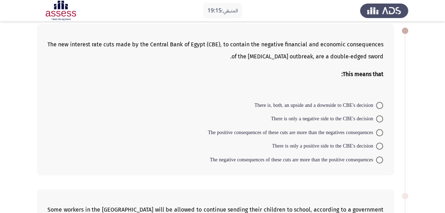
scroll to position [0, 0]
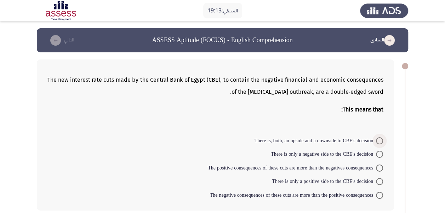
click at [378, 140] on span at bounding box center [379, 140] width 7 height 7
click at [378, 140] on input "There is, both, an upside and a downside to CBE's decision" at bounding box center [379, 140] width 7 height 7
radio input "true"
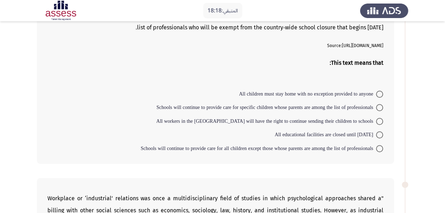
scroll to position [223, 0]
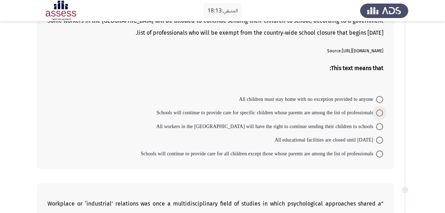
click at [377, 115] on span at bounding box center [379, 112] width 7 height 7
click at [377, 115] on input "Schools will continue to provide care for specific children whose parents are a…" at bounding box center [379, 112] width 7 height 7
radio input "true"
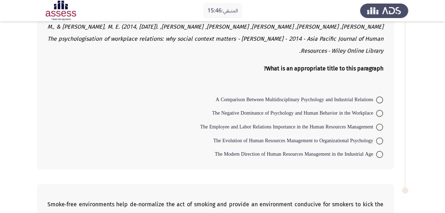
scroll to position [503, 0]
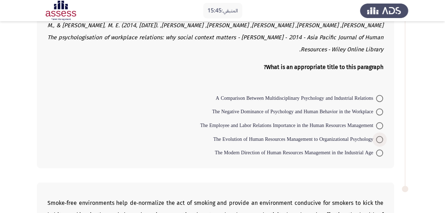
click at [382, 136] on span at bounding box center [379, 139] width 7 height 7
click at [382, 136] on input "The Evolution of Human Resources Management to Organizational Psychology" at bounding box center [379, 139] width 7 height 7
radio input "true"
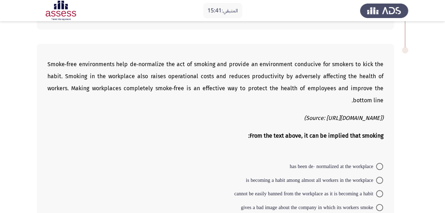
scroll to position [643, 0]
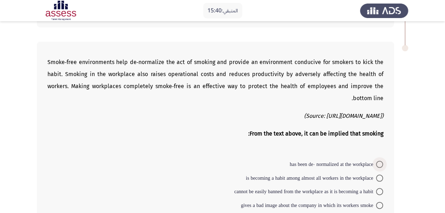
click at [380, 161] on span at bounding box center [379, 164] width 7 height 7
click at [380, 161] on input "has been de- normalized at the workplace" at bounding box center [379, 164] width 7 height 7
radio input "true"
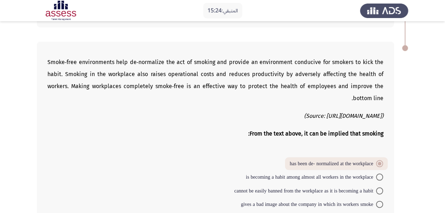
scroll to position [684, 0]
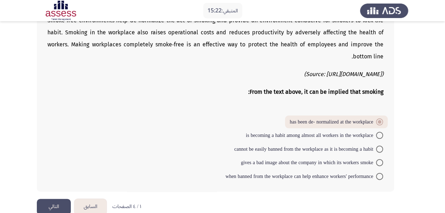
click at [68, 199] on button "التالي" at bounding box center [54, 207] width 34 height 16
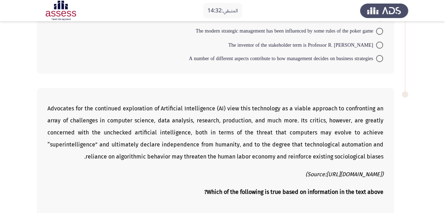
scroll to position [736, 0]
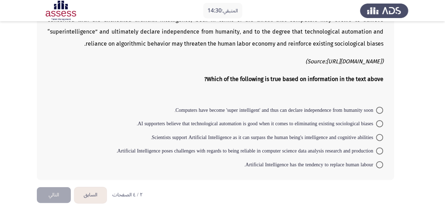
click at [95, 190] on button "السابق" at bounding box center [90, 195] width 32 height 16
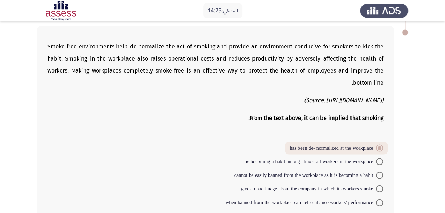
scroll to position [684, 0]
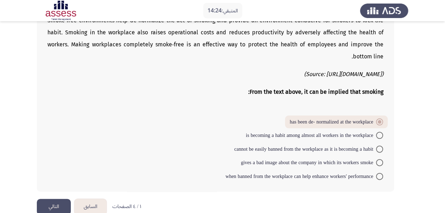
click at [55, 199] on button "التالي" at bounding box center [54, 207] width 34 height 16
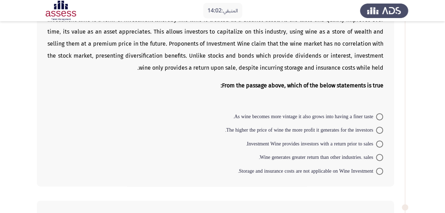
scroll to position [62, 0]
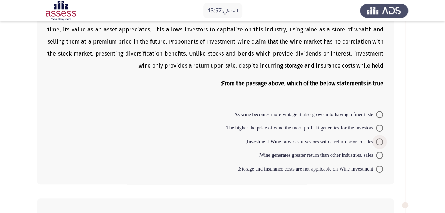
click at [380, 139] on span at bounding box center [379, 141] width 7 height 7
click at [380, 139] on input "Investment Wine provides investors with a return prior to sales." at bounding box center [379, 141] width 7 height 7
radio input "true"
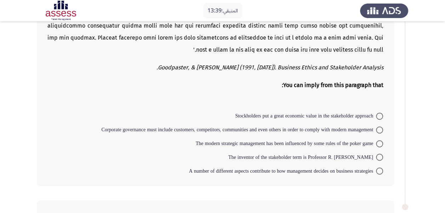
scroll to position [511, 0]
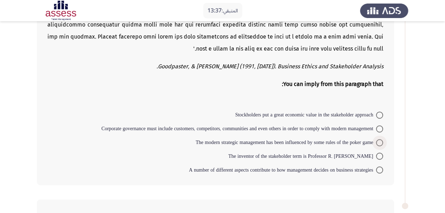
click at [380, 143] on span at bounding box center [379, 142] width 7 height 7
click at [380, 143] on input "The modern strategic management has been influenced by some rules of the poker …" at bounding box center [379, 142] width 7 height 7
radio input "true"
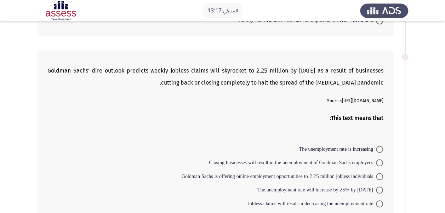
scroll to position [240, 0]
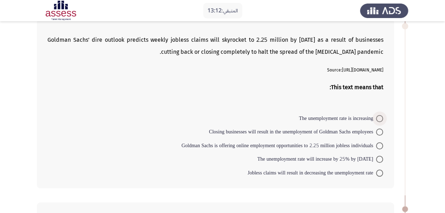
click at [381, 117] on span at bounding box center [379, 118] width 7 height 7
click at [381, 117] on input "The unemployment rate is increasing" at bounding box center [379, 118] width 7 height 7
radio input "true"
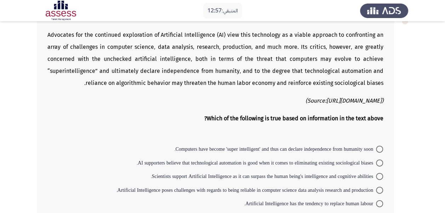
scroll to position [734, 0]
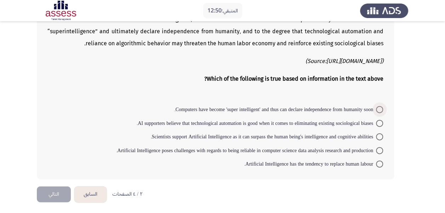
click at [379, 110] on span at bounding box center [379, 109] width 7 height 7
click at [379, 110] on input "Computers have become 'super intelligent' and thus can declare independence fro…" at bounding box center [379, 109] width 7 height 7
radio input "true"
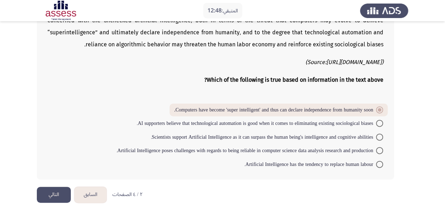
click at [51, 197] on button "التالي" at bounding box center [54, 195] width 34 height 16
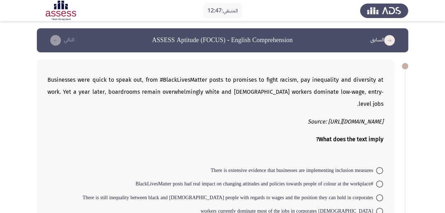
click at [51, 197] on form "There is extensive evidence that businesses are implementing inclusion measures…" at bounding box center [215, 197] width 336 height 68
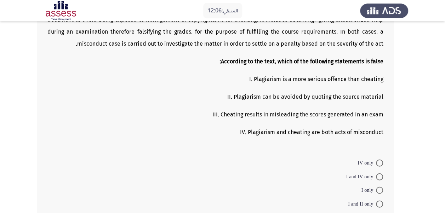
scroll to position [826, 0]
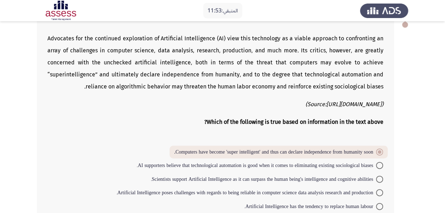
scroll to position [733, 0]
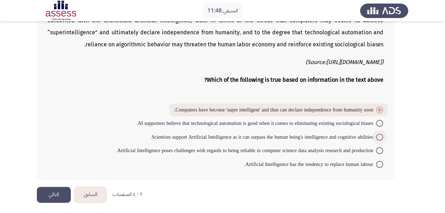
click at [376, 136] on span at bounding box center [379, 137] width 7 height 7
click at [376, 136] on input "Scientists support Artificial Intelligence as it can surpass the human being's …" at bounding box center [379, 137] width 7 height 7
radio input "true"
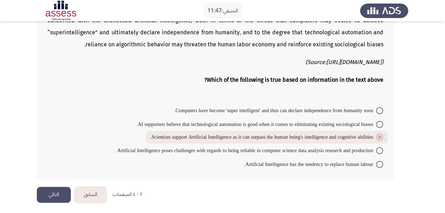
click at [64, 196] on button "التالي" at bounding box center [54, 195] width 34 height 16
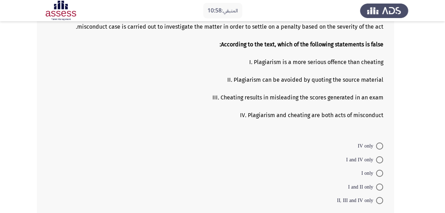
scroll to position [826, 0]
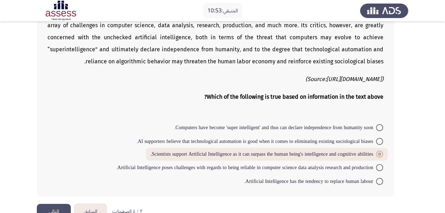
scroll to position [733, 0]
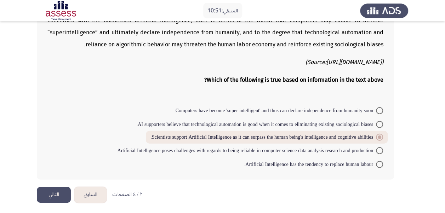
click at [58, 192] on button "التالي" at bounding box center [54, 195] width 34 height 16
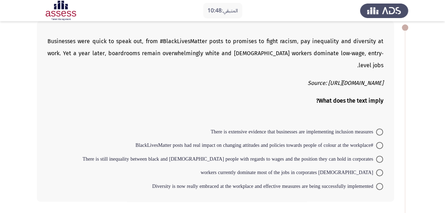
scroll to position [40, 0]
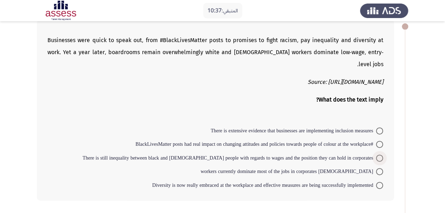
click at [376, 155] on span at bounding box center [379, 158] width 7 height 7
click at [376, 155] on input "There is still inequality between black and [DEMOGRAPHIC_DATA] people with rega…" at bounding box center [379, 158] width 7 height 7
radio input "true"
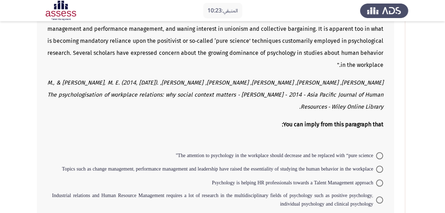
scroll to position [294, 0]
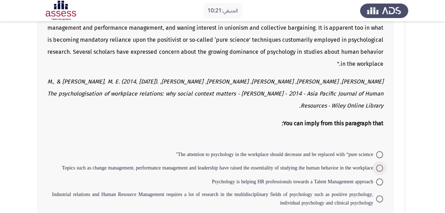
click at [380, 164] on label "Topics such as change management, performance management and leadership have ra…" at bounding box center [222, 168] width 321 height 8
click at [380, 165] on input "Topics such as change management, performance management and leadership have ra…" at bounding box center [379, 168] width 7 height 7
radio input "true"
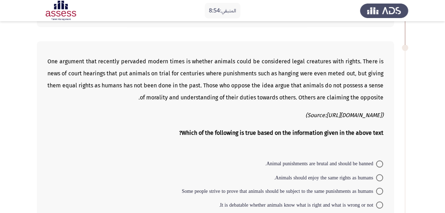
scroll to position [506, 0]
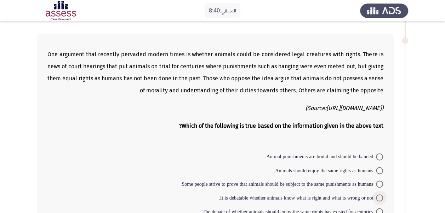
click at [377, 194] on span at bounding box center [379, 197] width 7 height 7
click at [377, 194] on input "It is debatable whether animals know what is right and what is wrong or not." at bounding box center [379, 197] width 7 height 7
radio input "true"
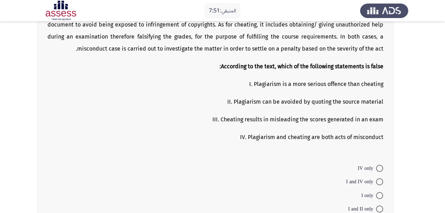
scroll to position [824, 0]
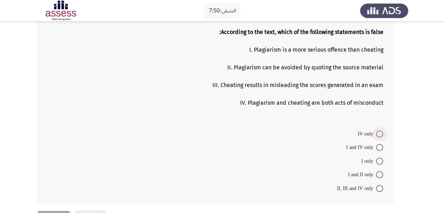
click at [382, 131] on span at bounding box center [379, 134] width 7 height 7
click at [382, 131] on input "IV only" at bounding box center [379, 134] width 7 height 7
radio input "true"
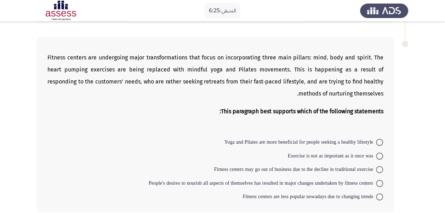
scroll to position [337, 0]
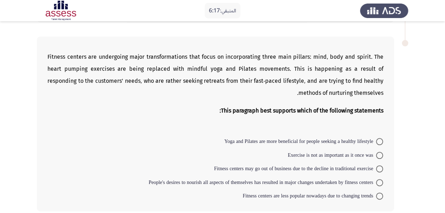
drag, startPoint x: 445, startPoint y: 138, endPoint x: 445, endPoint y: 104, distance: 34.0
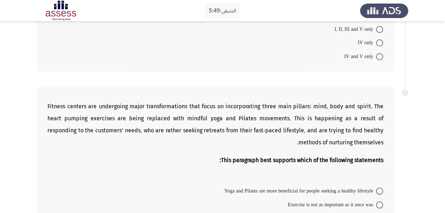
scroll to position [234, 0]
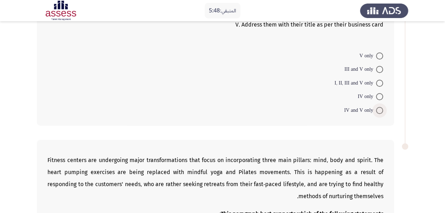
click at [379, 107] on span at bounding box center [379, 110] width 7 height 7
click at [379, 107] on input "IV and V only" at bounding box center [379, 110] width 7 height 7
radio input "true"
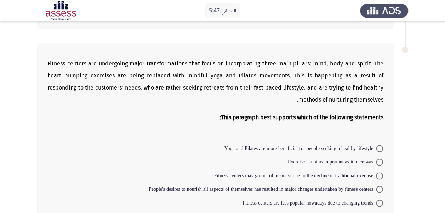
scroll to position [357, 0]
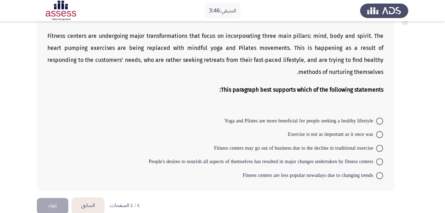
click at [378, 127] on mat-radio-button "Exercise is not as important as it once was" at bounding box center [335, 134] width 104 height 14
click at [378, 131] on span at bounding box center [379, 134] width 7 height 7
click at [378, 131] on input "Exercise is not as important as it once was" at bounding box center [379, 134] width 7 height 7
radio input "true"
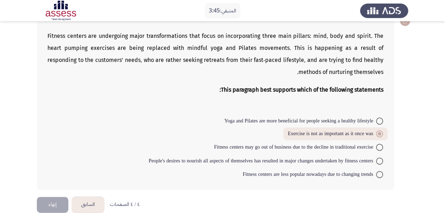
scroll to position [356, 0]
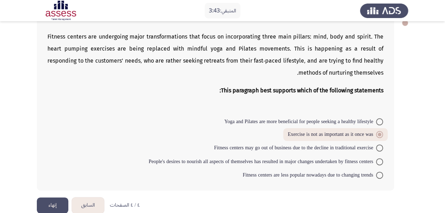
click at [61, 198] on button "إنهاء" at bounding box center [53, 206] width 32 height 16
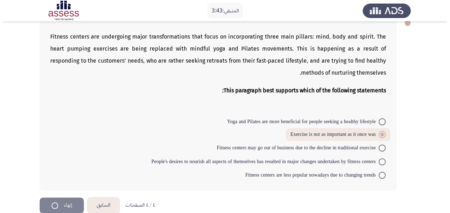
scroll to position [0, 0]
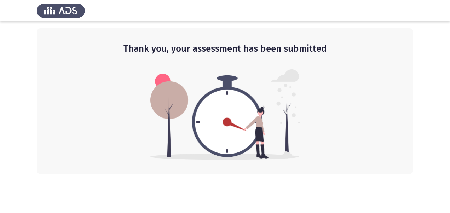
drag, startPoint x: 450, startPoint y: 64, endPoint x: 450, endPoint y: 118, distance: 54.2
click at [450, 115] on html "Thank you, your assessment has been submitted" at bounding box center [225, 87] width 450 height 174
